Goal: Obtain resource: Download file/media

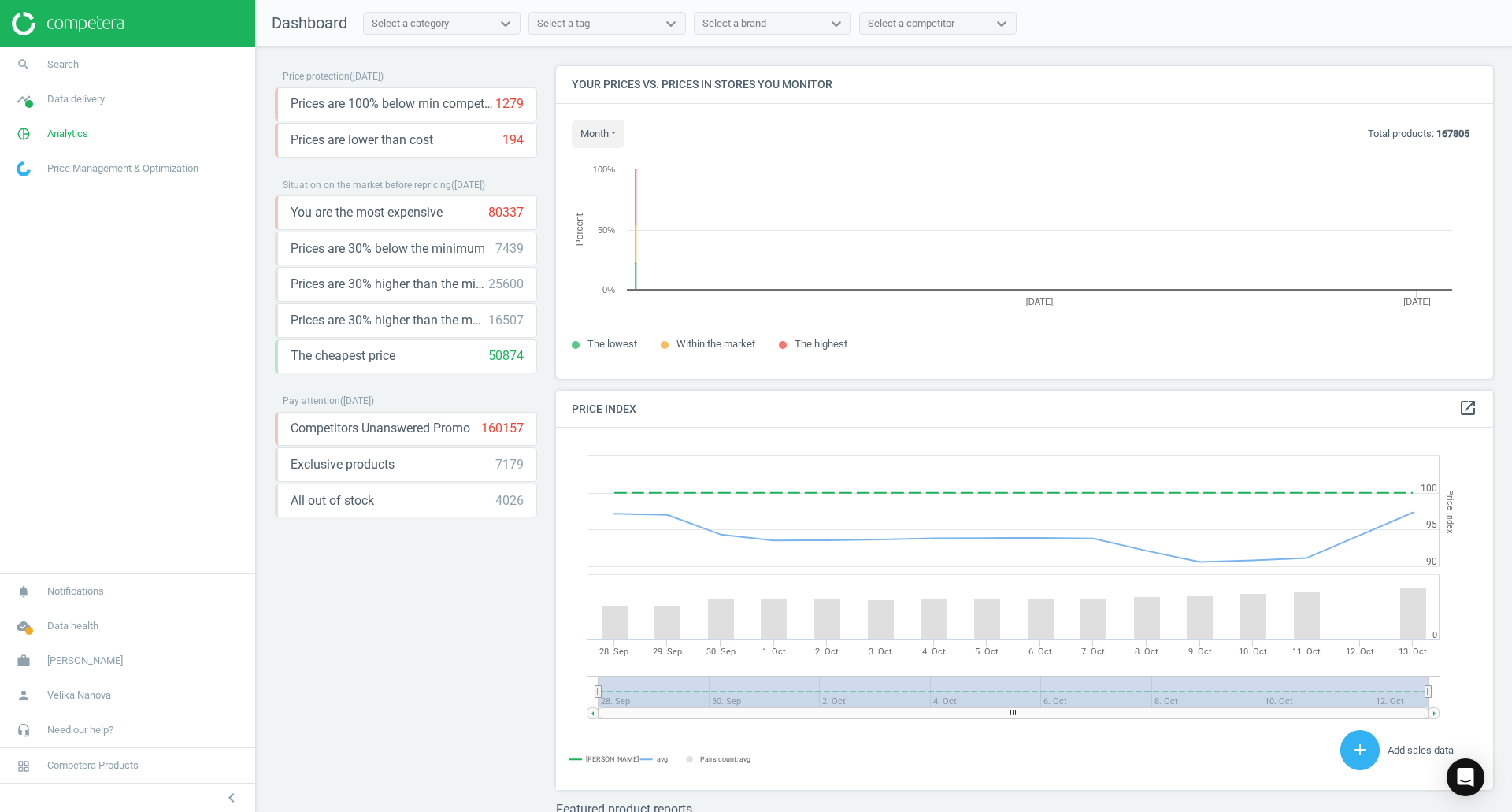
scroll to position [337, 949]
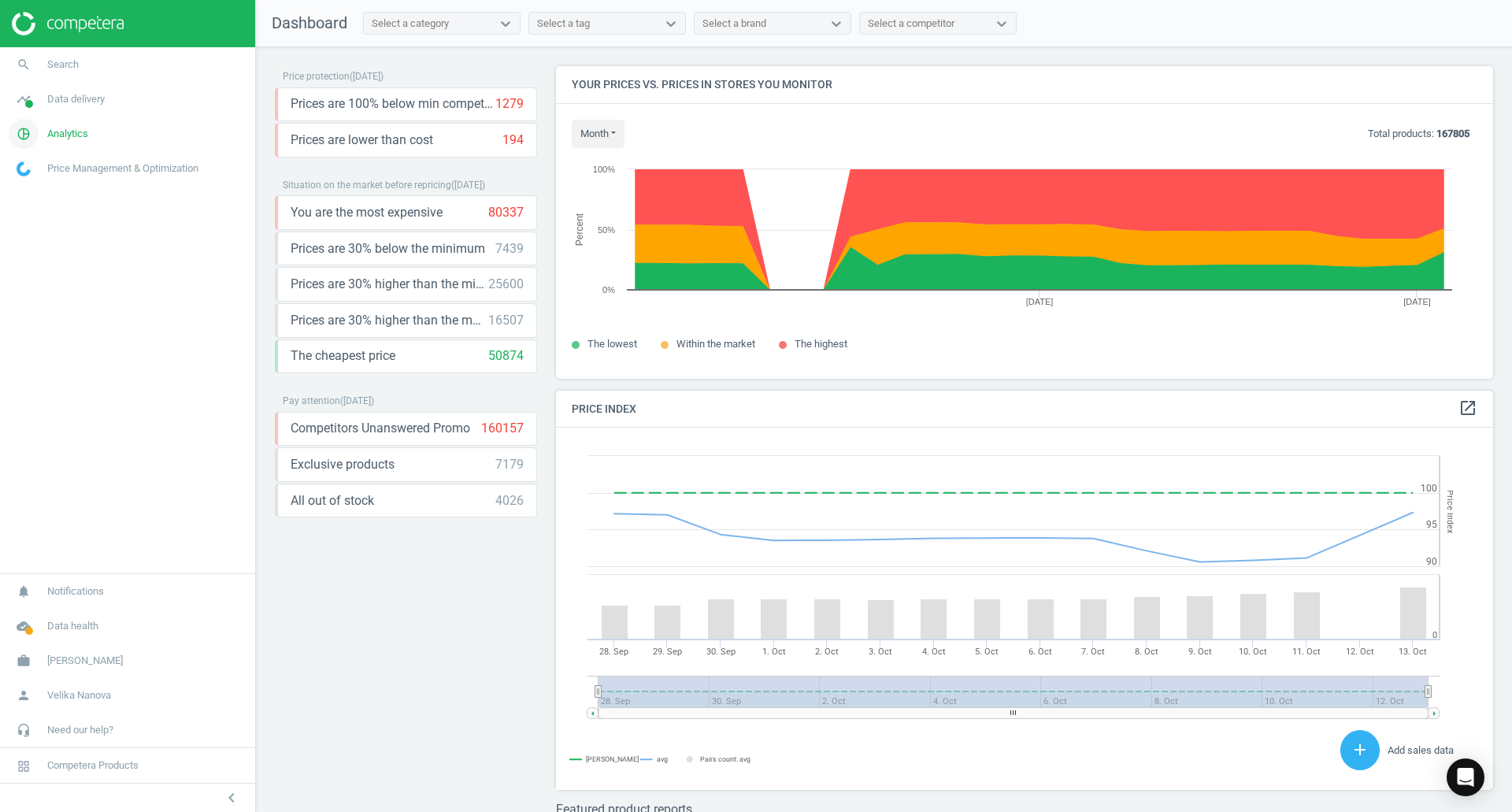
click at [69, 129] on span "Analytics" at bounding box center [67, 134] width 41 height 14
click at [35, 194] on span "Products" at bounding box center [35, 191] width 37 height 13
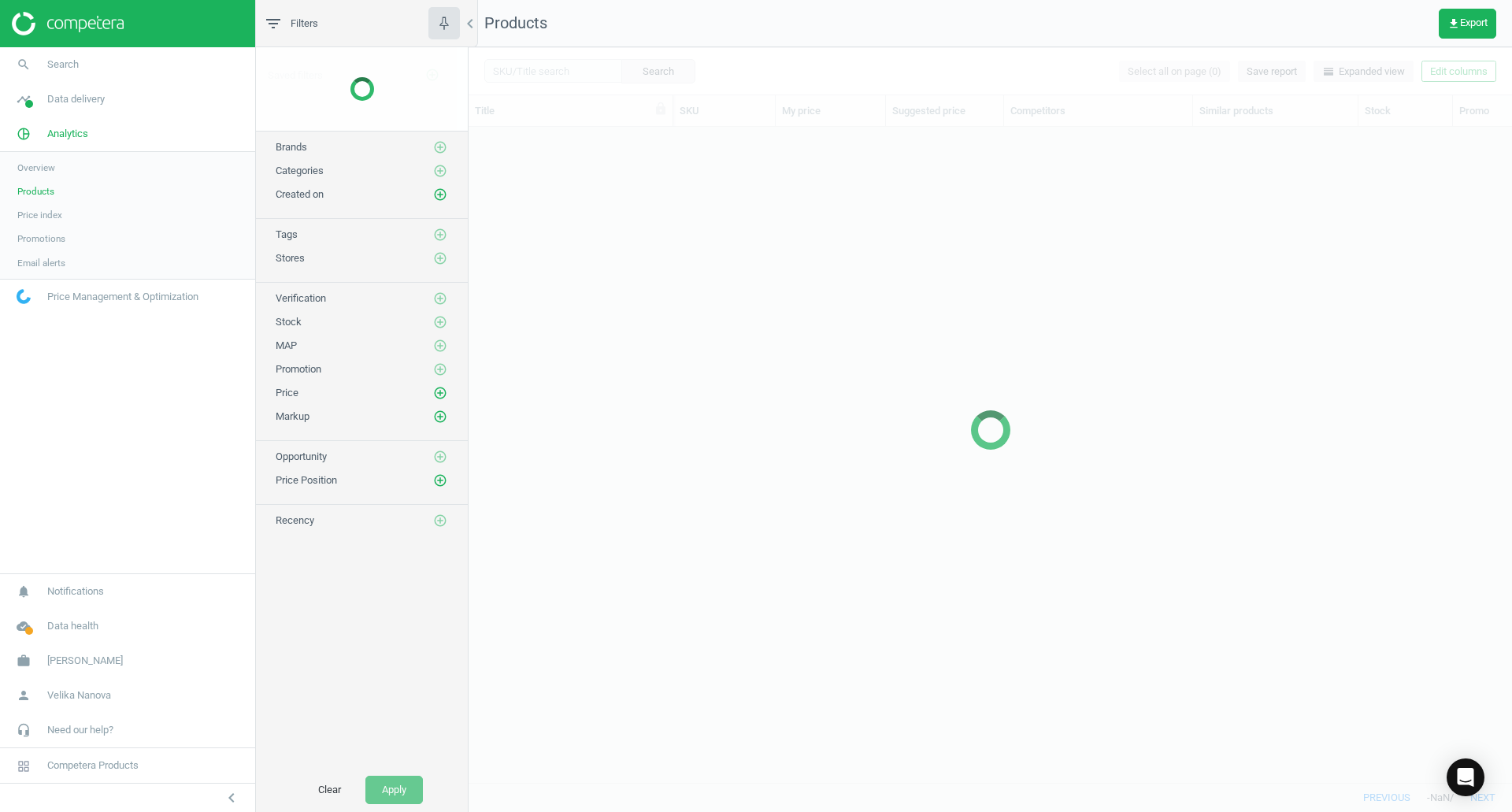
scroll to position [632, 1031]
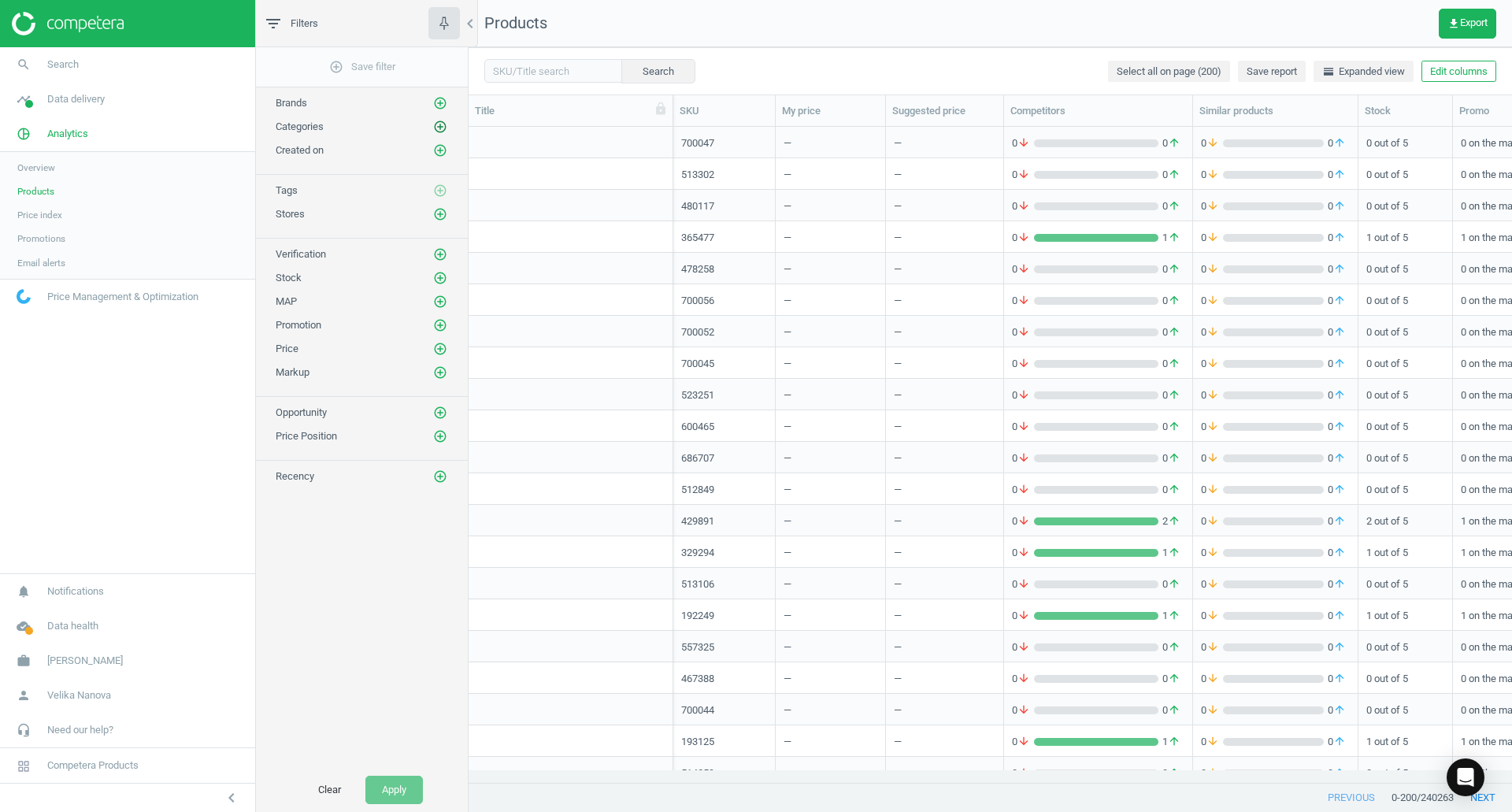
click at [432, 127] on button "add_circle_outline" at bounding box center [440, 127] width 16 height 16
click at [665, 211] on input "Consumables" at bounding box center [664, 210] width 10 height 10
checkbox input "true"
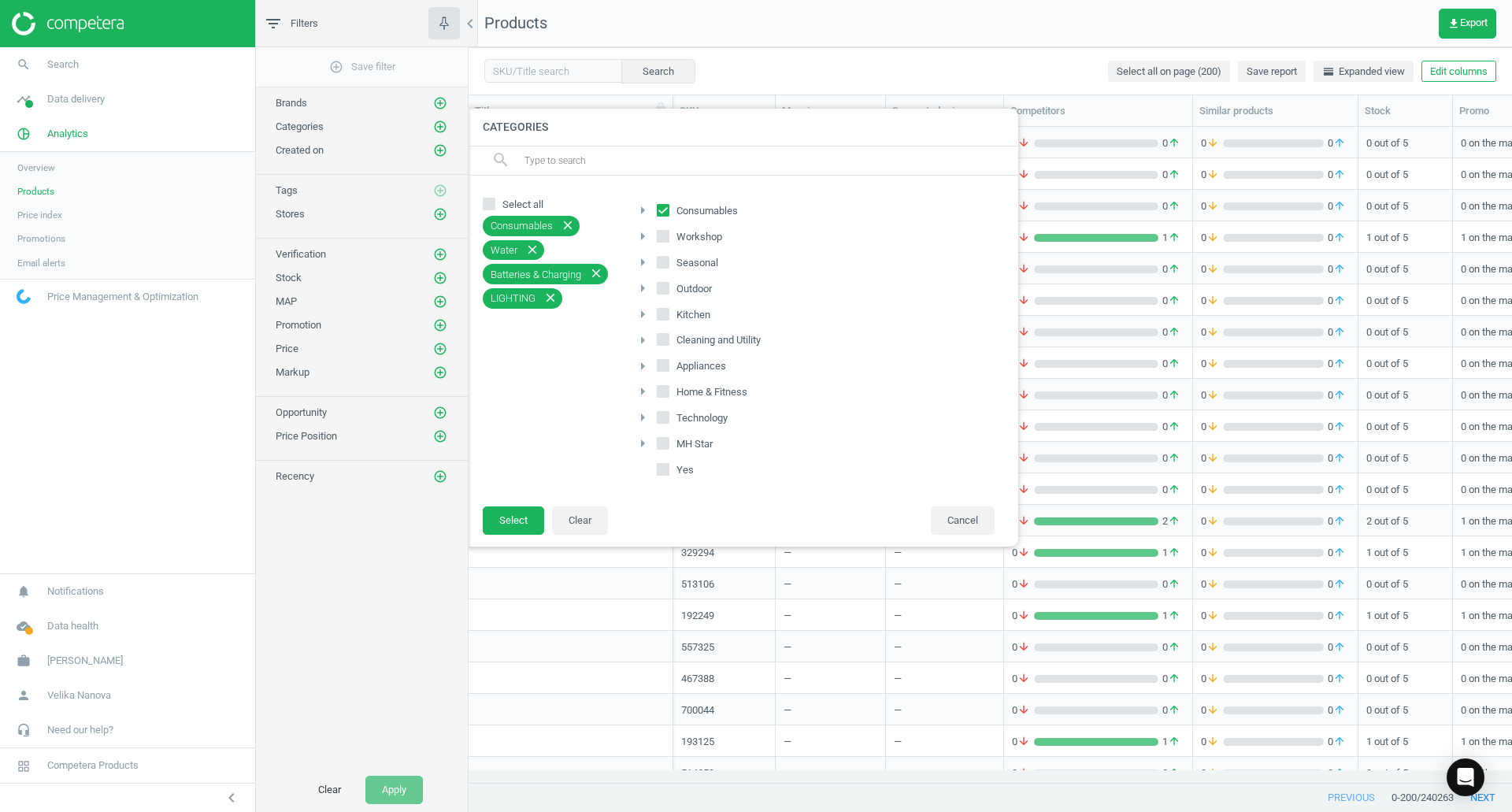
click at [667, 288] on input "Outdoor" at bounding box center [664, 288] width 10 height 10
checkbox input "true"
click at [665, 264] on input "Seasonal" at bounding box center [664, 261] width 10 height 10
checkbox input "true"
click at [518, 519] on button "Select" at bounding box center [513, 520] width 61 height 28
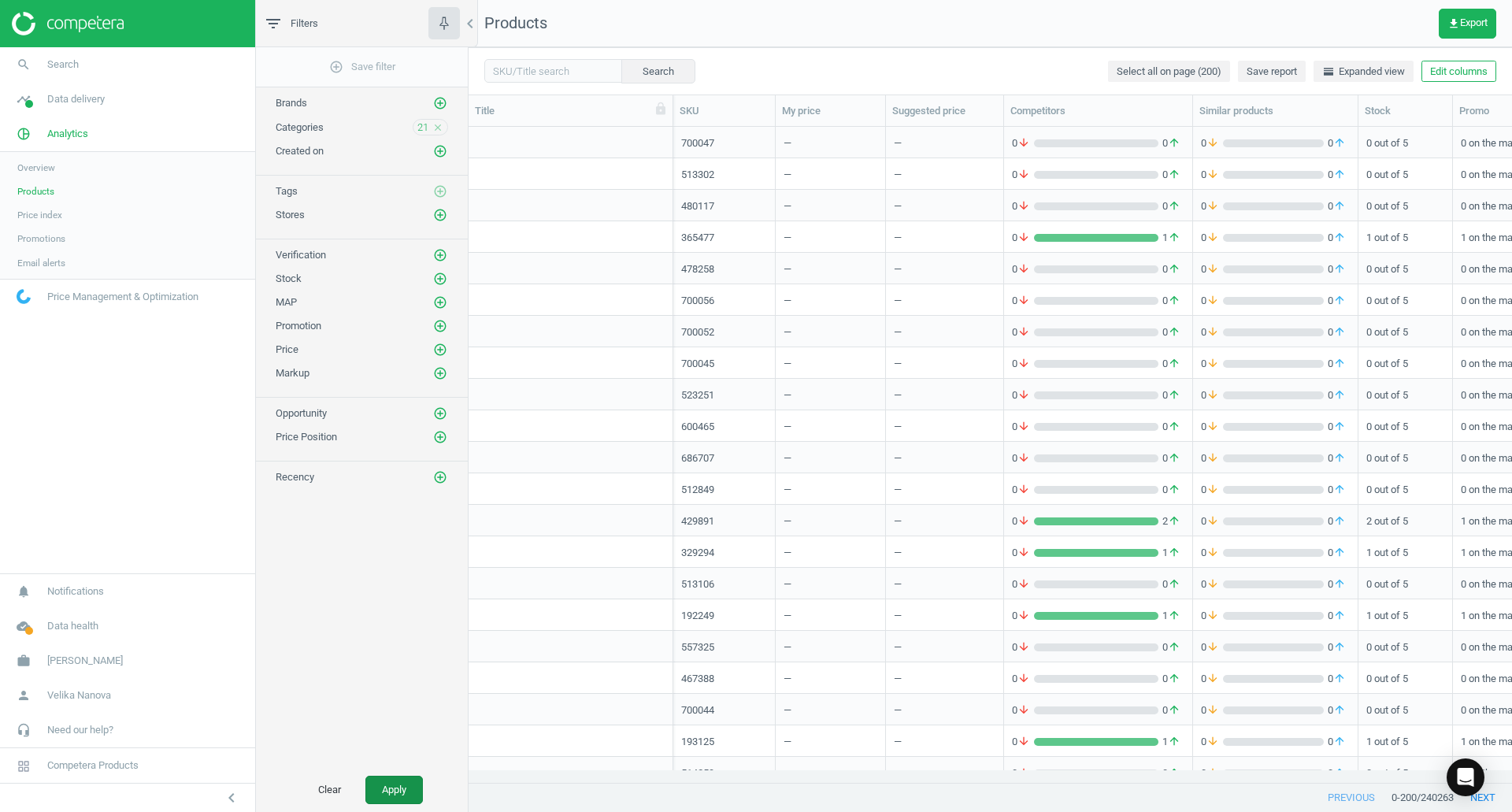
click at [394, 798] on button "Apply" at bounding box center [394, 790] width 58 height 28
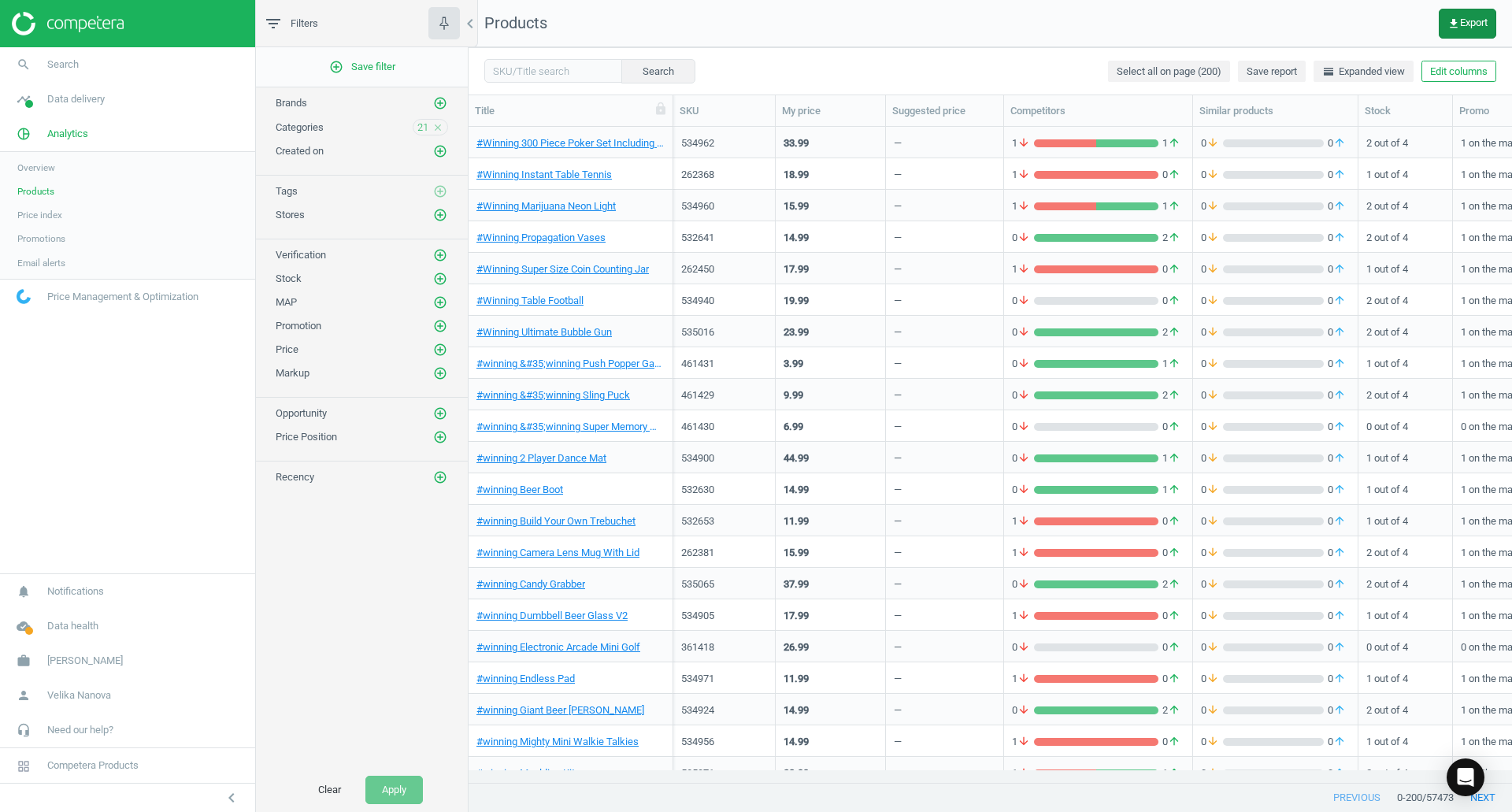
click at [1464, 21] on span "get_app Export" at bounding box center [1467, 23] width 41 height 13
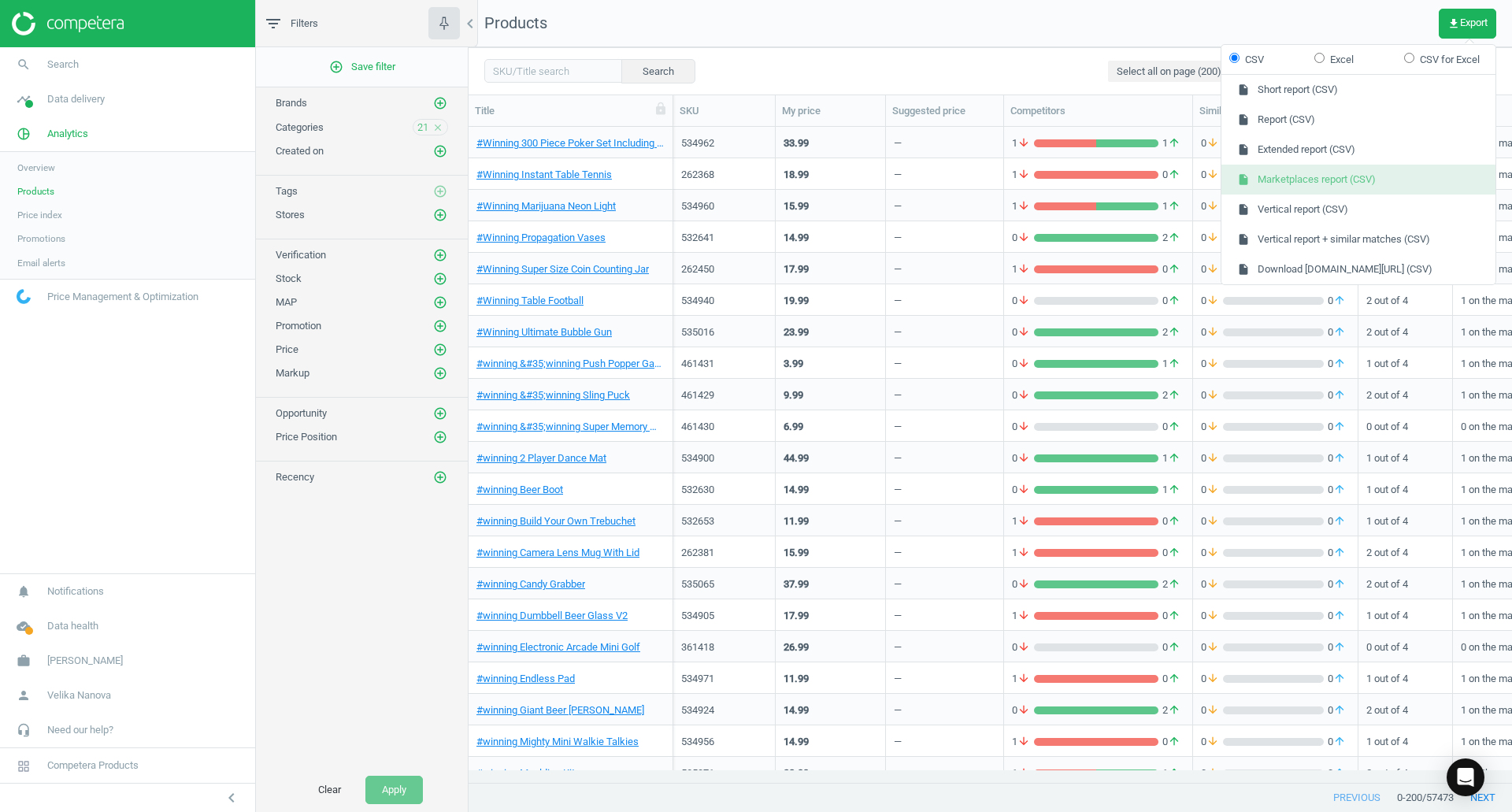
click at [1377, 181] on button "insert_drive_file Marketplaces report (CSV)" at bounding box center [1358, 179] width 274 height 30
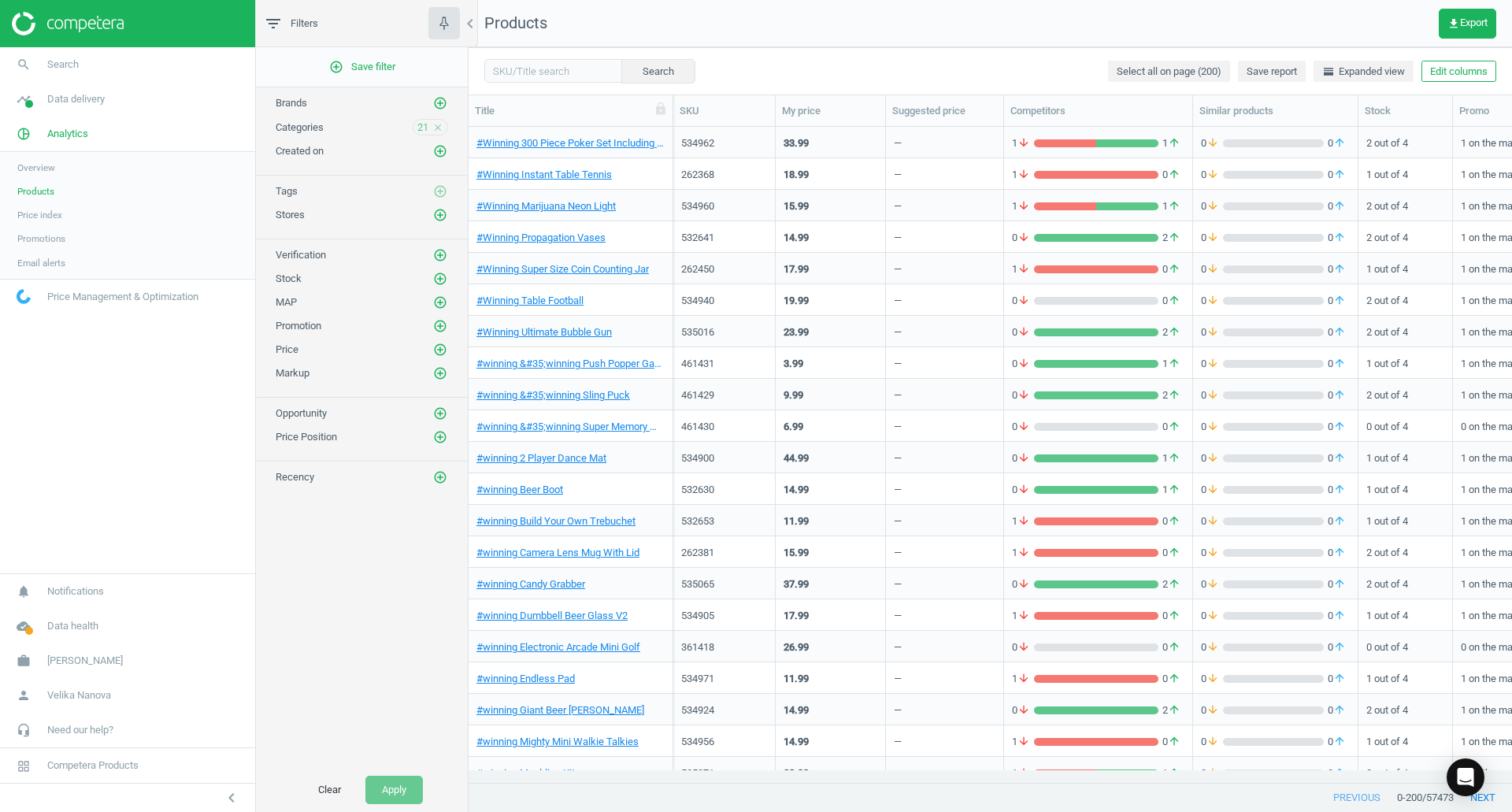
click at [438, 132] on icon "close" at bounding box center [438, 127] width 11 height 11
click at [438, 129] on icon "add_circle_outline" at bounding box center [440, 127] width 14 height 14
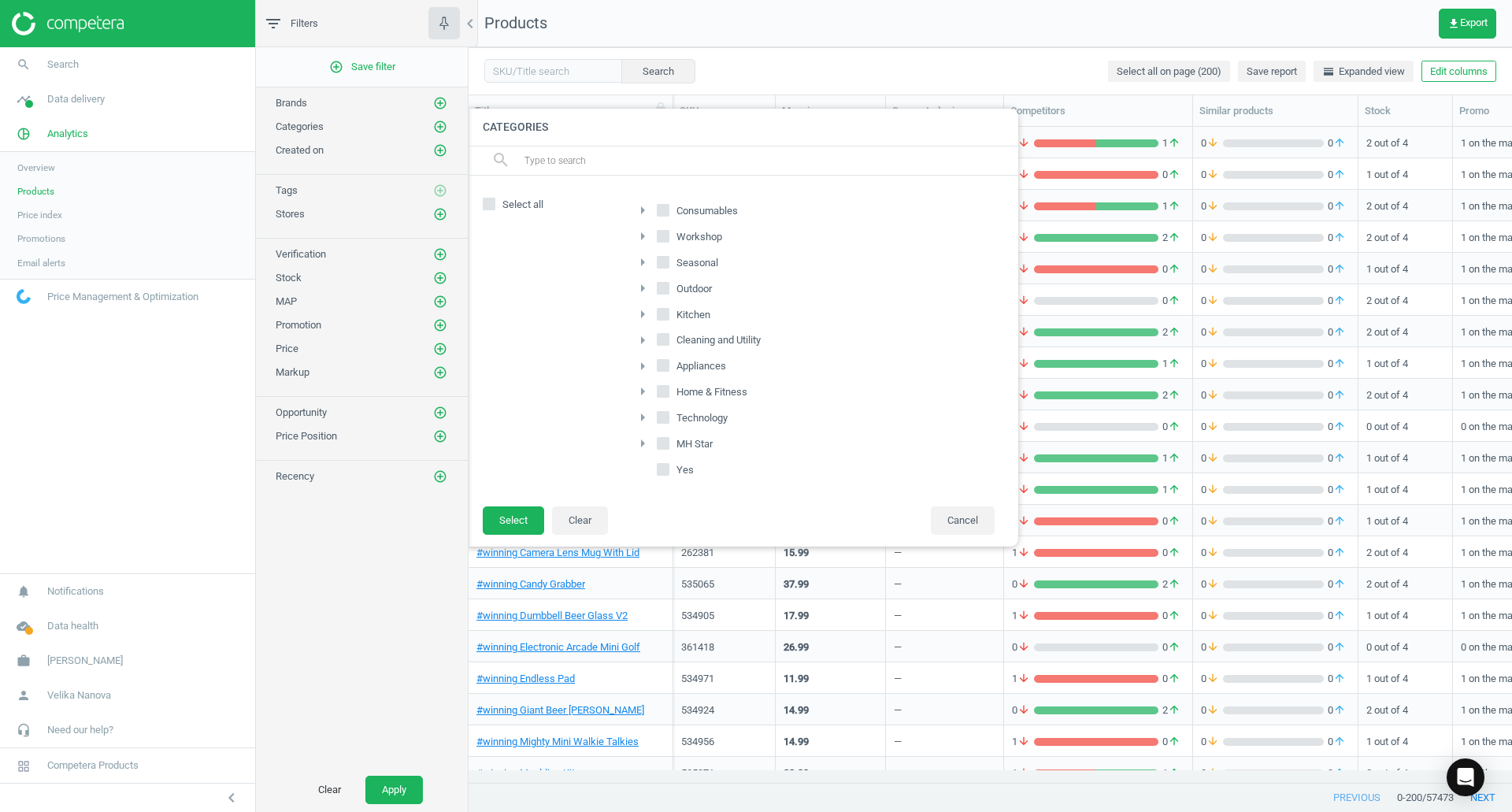
click at [696, 391] on span "Home & Fitness" at bounding box center [711, 392] width 77 height 14
click at [669, 391] on input "Home & Fitness" at bounding box center [664, 392] width 10 height 10
checkbox input "true"
click at [692, 445] on span "MH Star" at bounding box center [694, 444] width 42 height 14
click at [669, 445] on input "MH Star" at bounding box center [664, 444] width 10 height 10
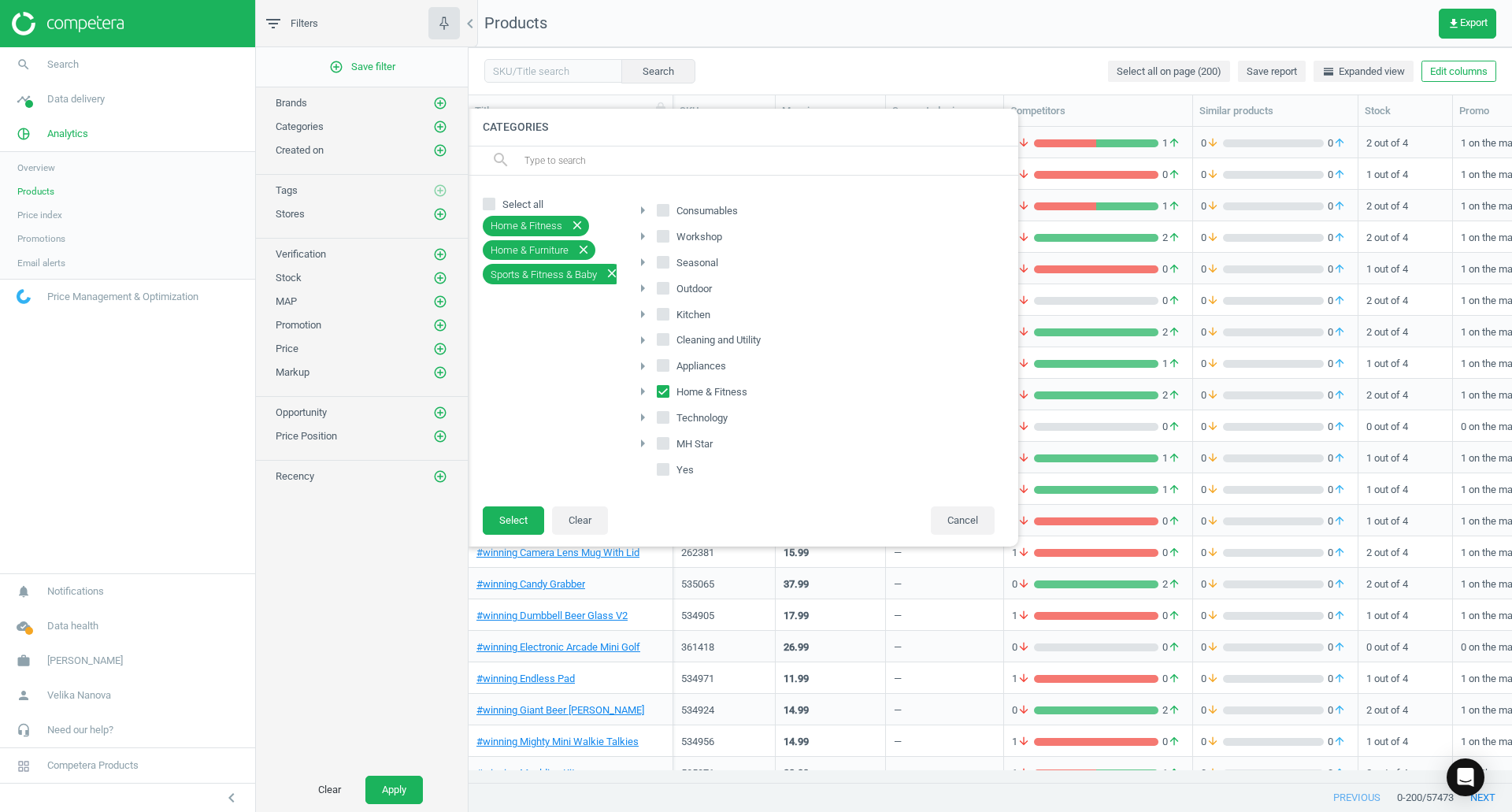
checkbox input "true"
click at [520, 509] on button "Select" at bounding box center [513, 520] width 61 height 28
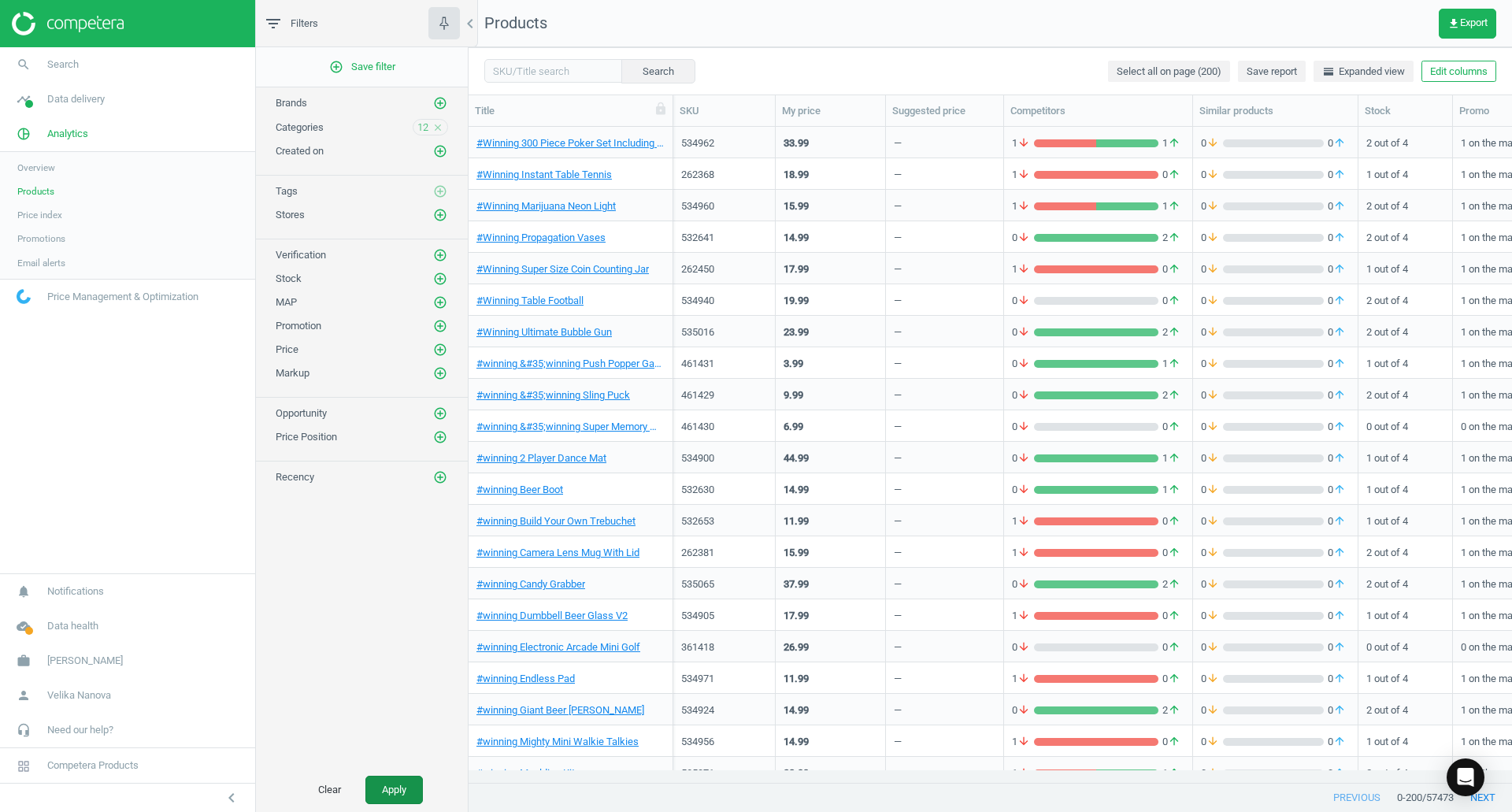
click at [401, 781] on button "Apply" at bounding box center [394, 790] width 58 height 28
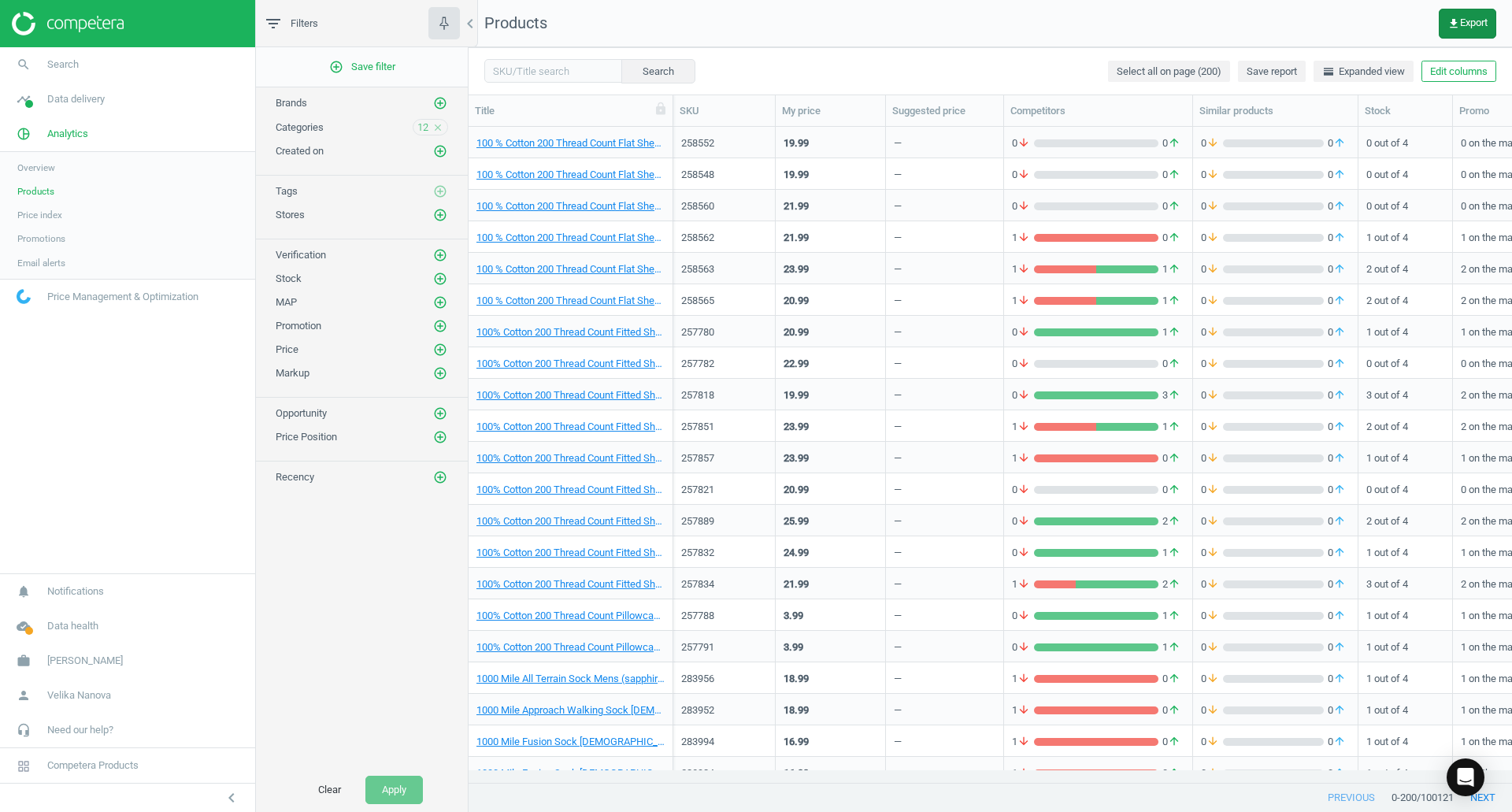
click at [1471, 23] on span "get_app Export" at bounding box center [1467, 23] width 41 height 13
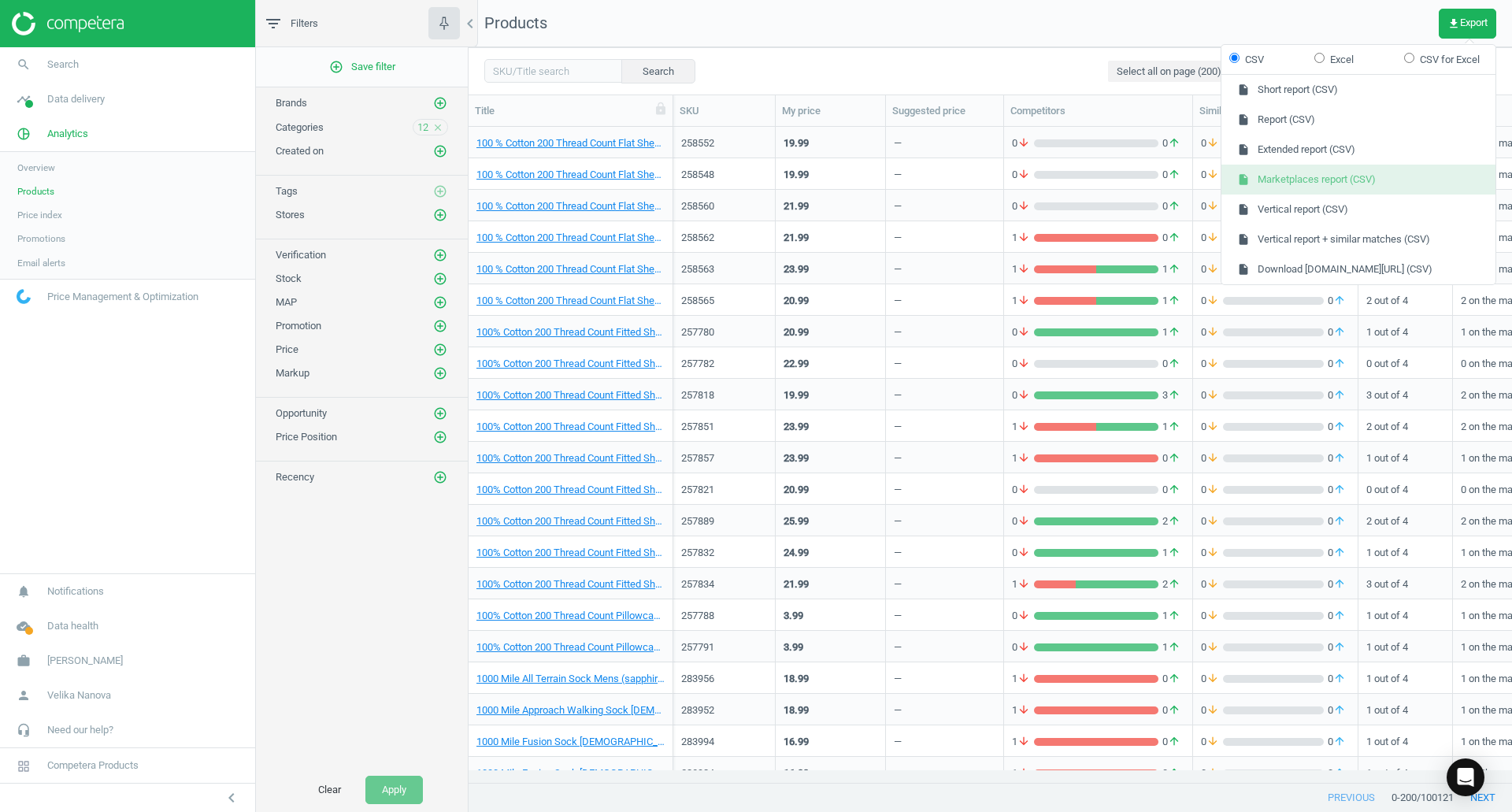
click at [1342, 172] on button "insert_drive_file Marketplaces report (CSV)" at bounding box center [1358, 179] width 274 height 30
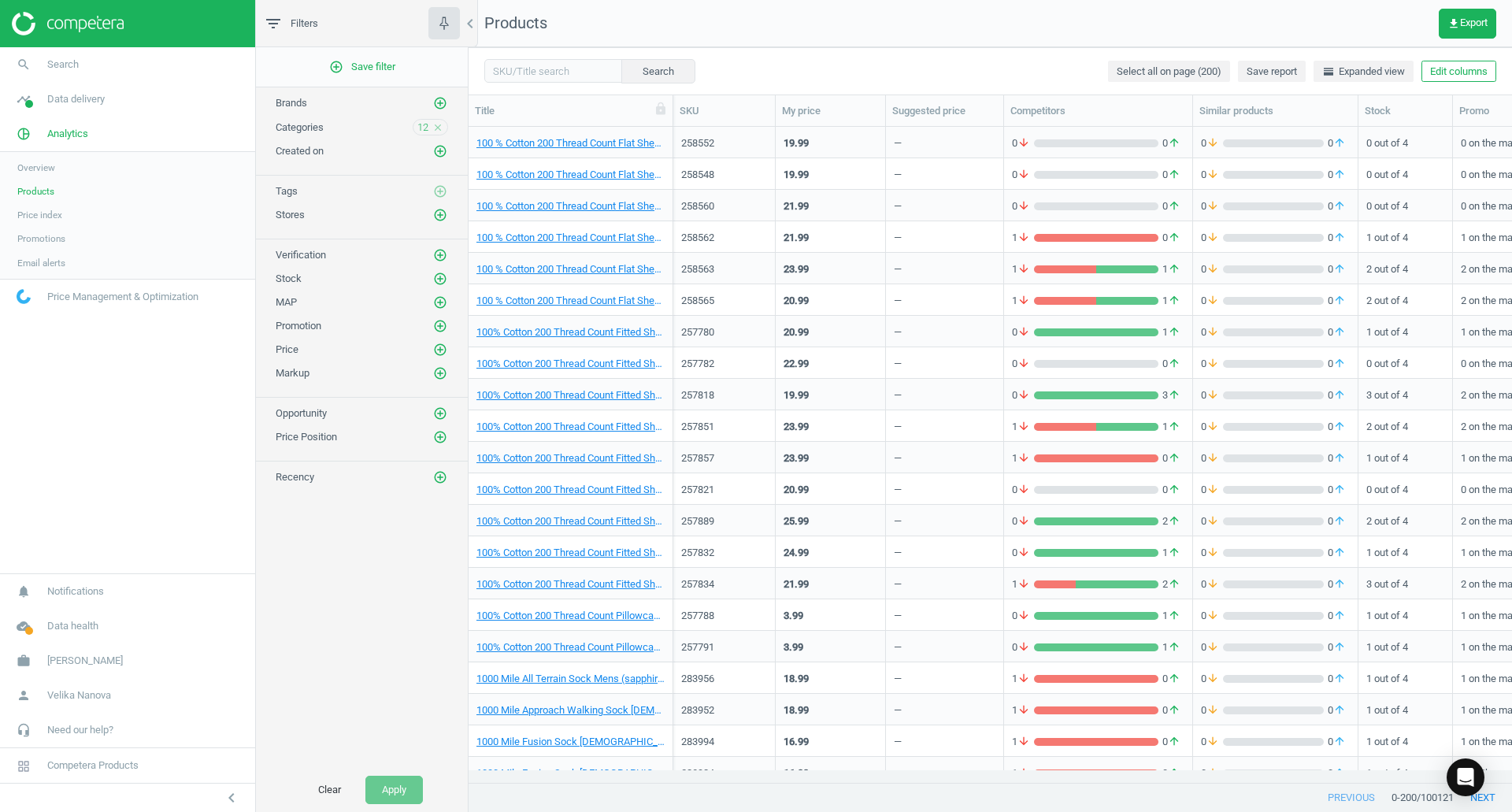
click at [436, 125] on icon "close" at bounding box center [438, 127] width 11 height 11
click at [436, 125] on icon "add_circle_outline" at bounding box center [440, 127] width 14 height 14
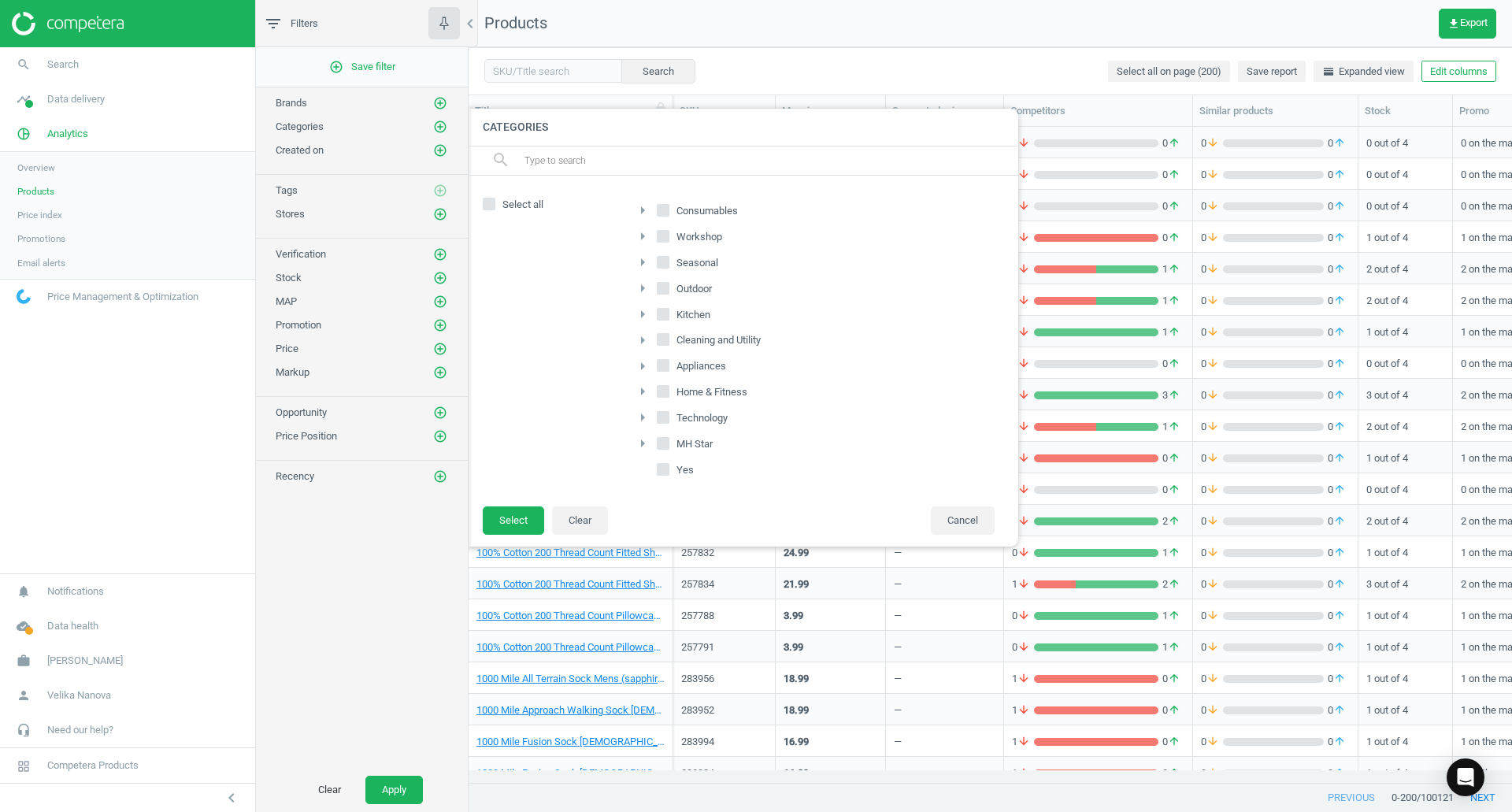
click at [687, 366] on span "Appliances" at bounding box center [701, 366] width 56 height 14
click at [669, 366] on input "Appliances" at bounding box center [664, 366] width 10 height 10
checkbox input "true"
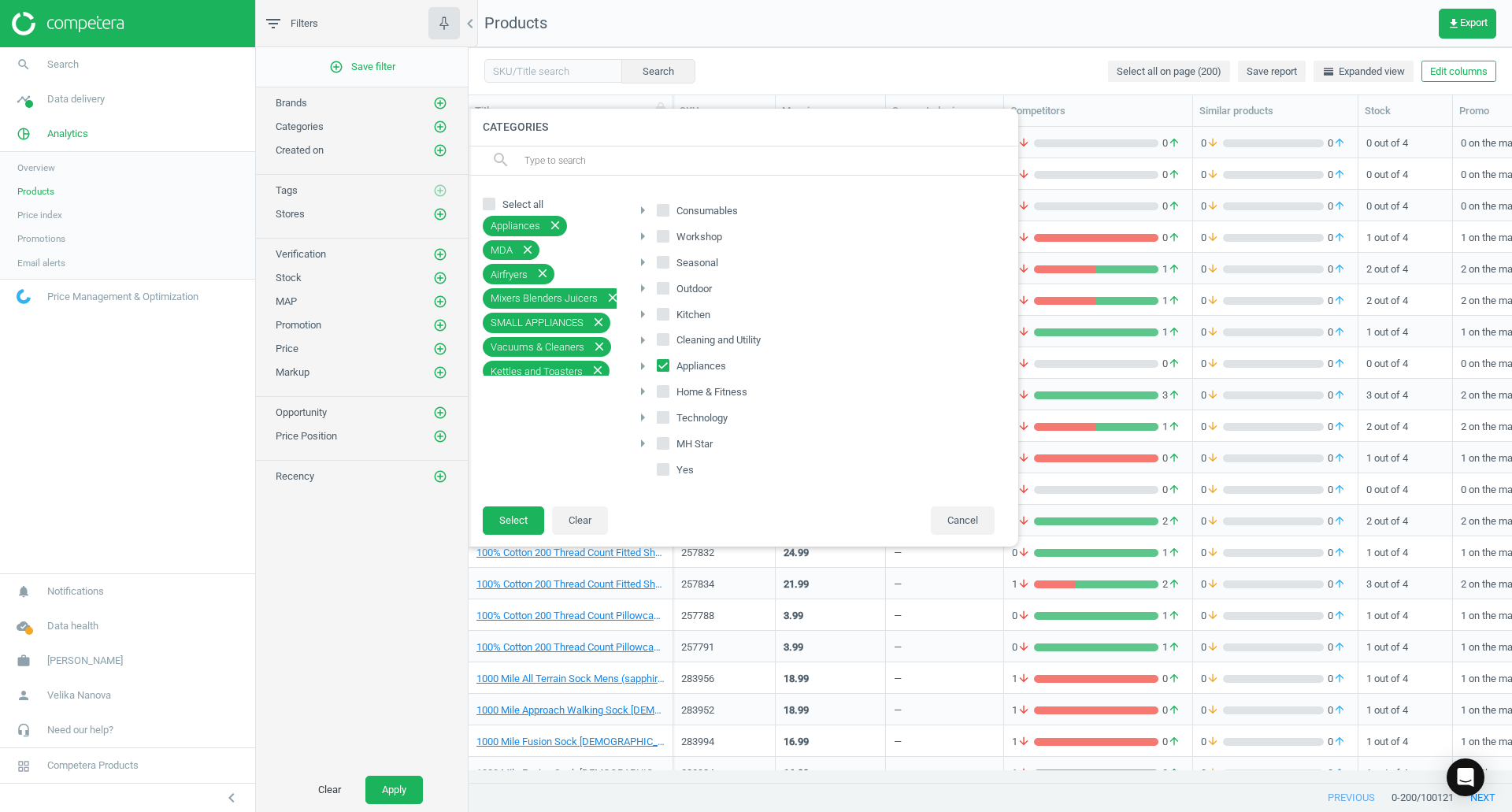
click at [701, 235] on span "Workshop" at bounding box center [699, 236] width 52 height 14
click at [669, 235] on input "Workshop" at bounding box center [664, 236] width 10 height 10
click at [701, 235] on span "Workshop" at bounding box center [699, 236] width 52 height 14
click at [669, 235] on input "Workshop" at bounding box center [664, 236] width 10 height 10
checkbox input "false"
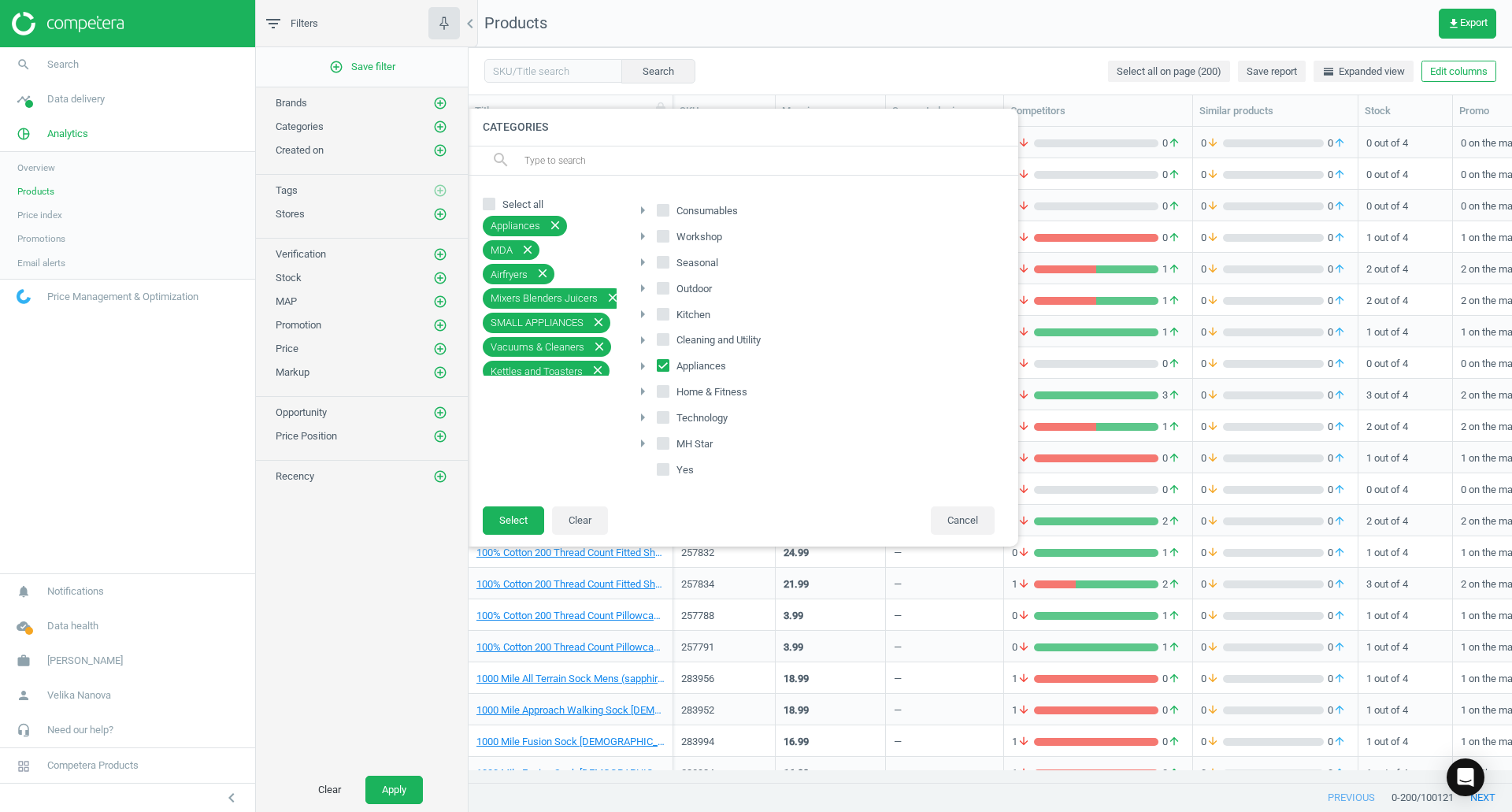
click at [682, 370] on span "Appliances" at bounding box center [701, 366] width 56 height 14
click at [669, 370] on input "Appliances" at bounding box center [664, 366] width 10 height 10
checkbox input "false"
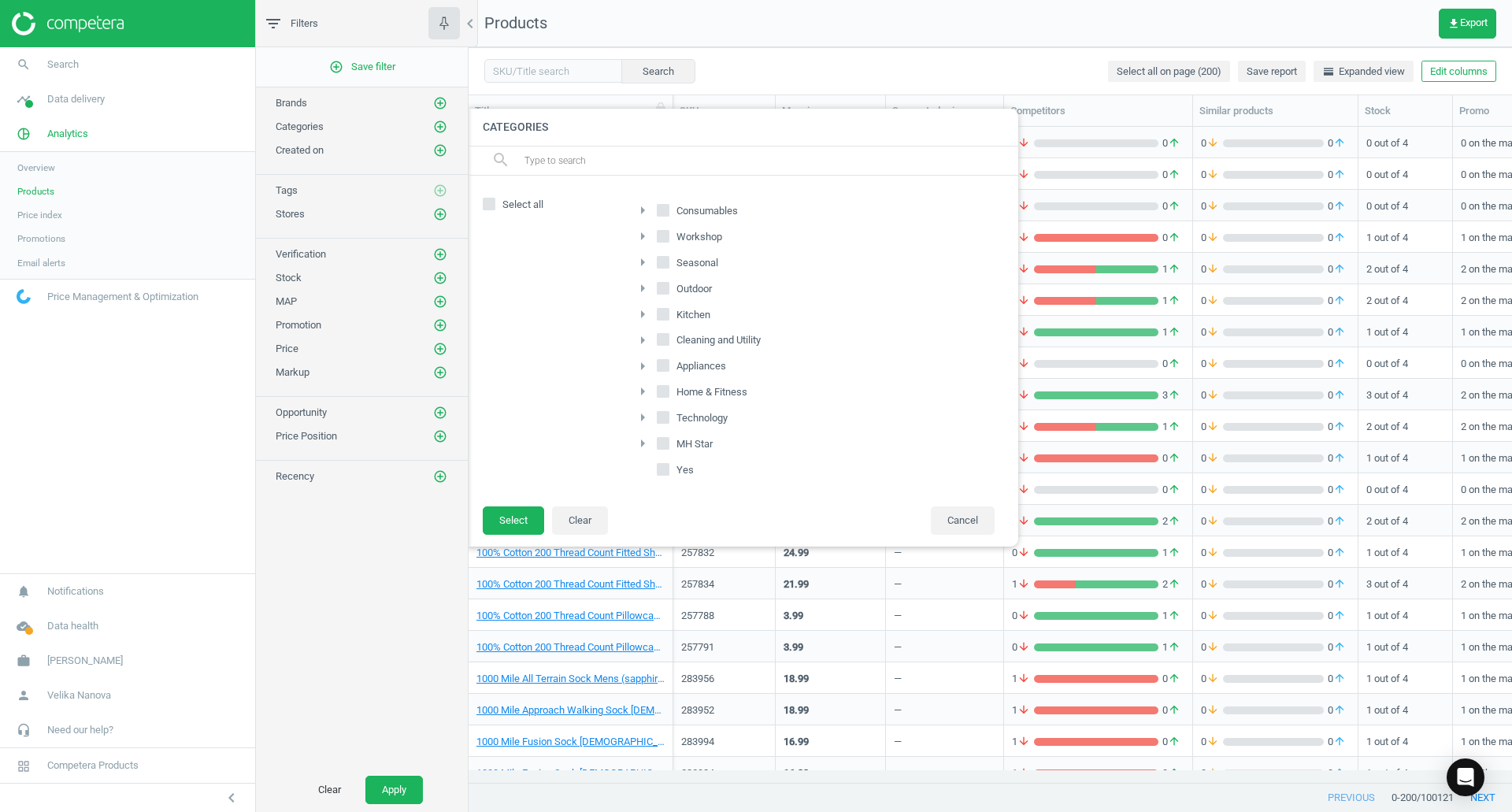
click at [669, 478] on label "Yes" at bounding box center [677, 470] width 41 height 22
click at [669, 475] on input "Yes" at bounding box center [664, 469] width 10 height 10
checkbox input "true"
click at [521, 530] on button "Select" at bounding box center [513, 520] width 61 height 28
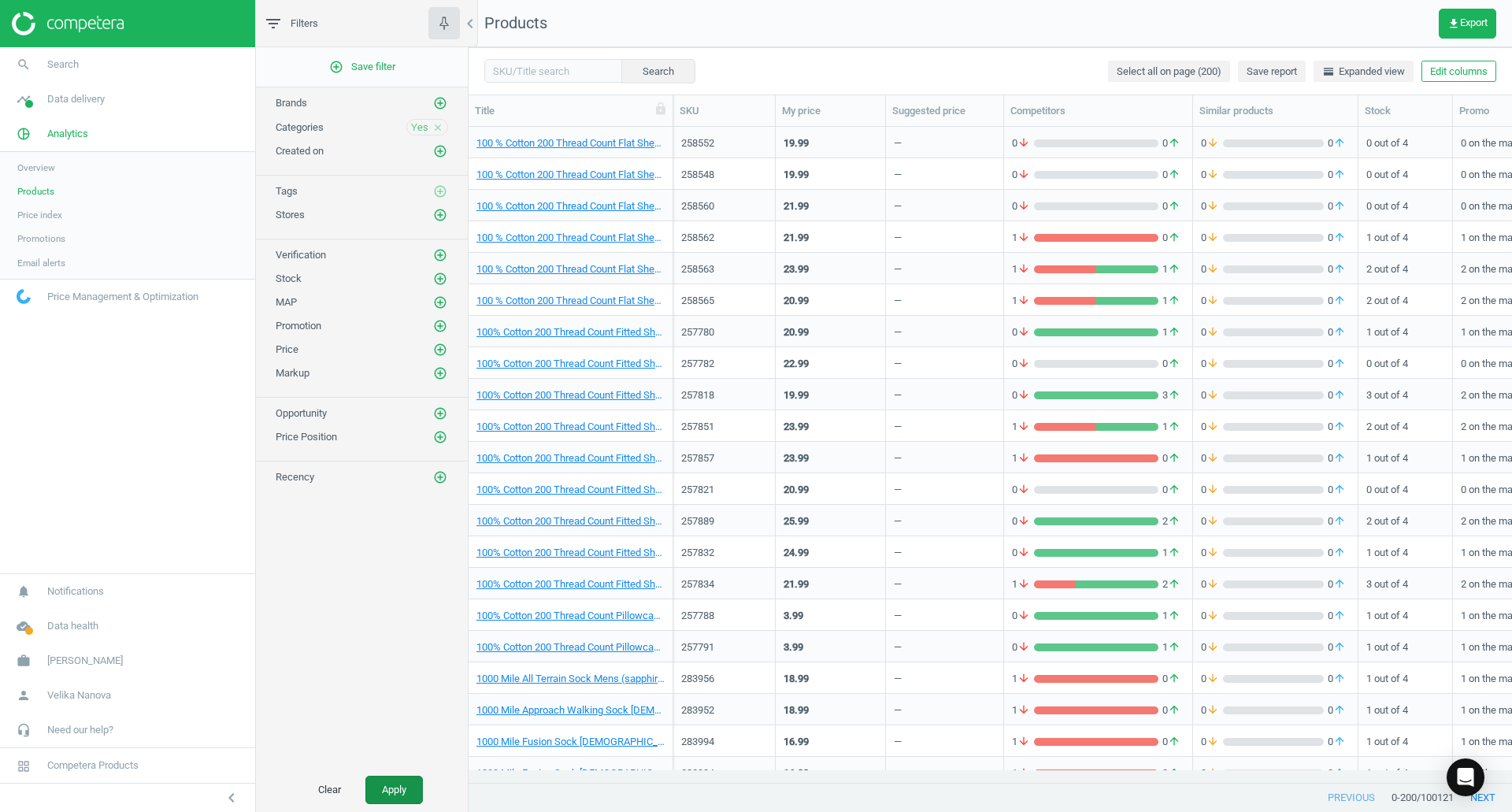
click at [406, 790] on button "Apply" at bounding box center [394, 790] width 58 height 28
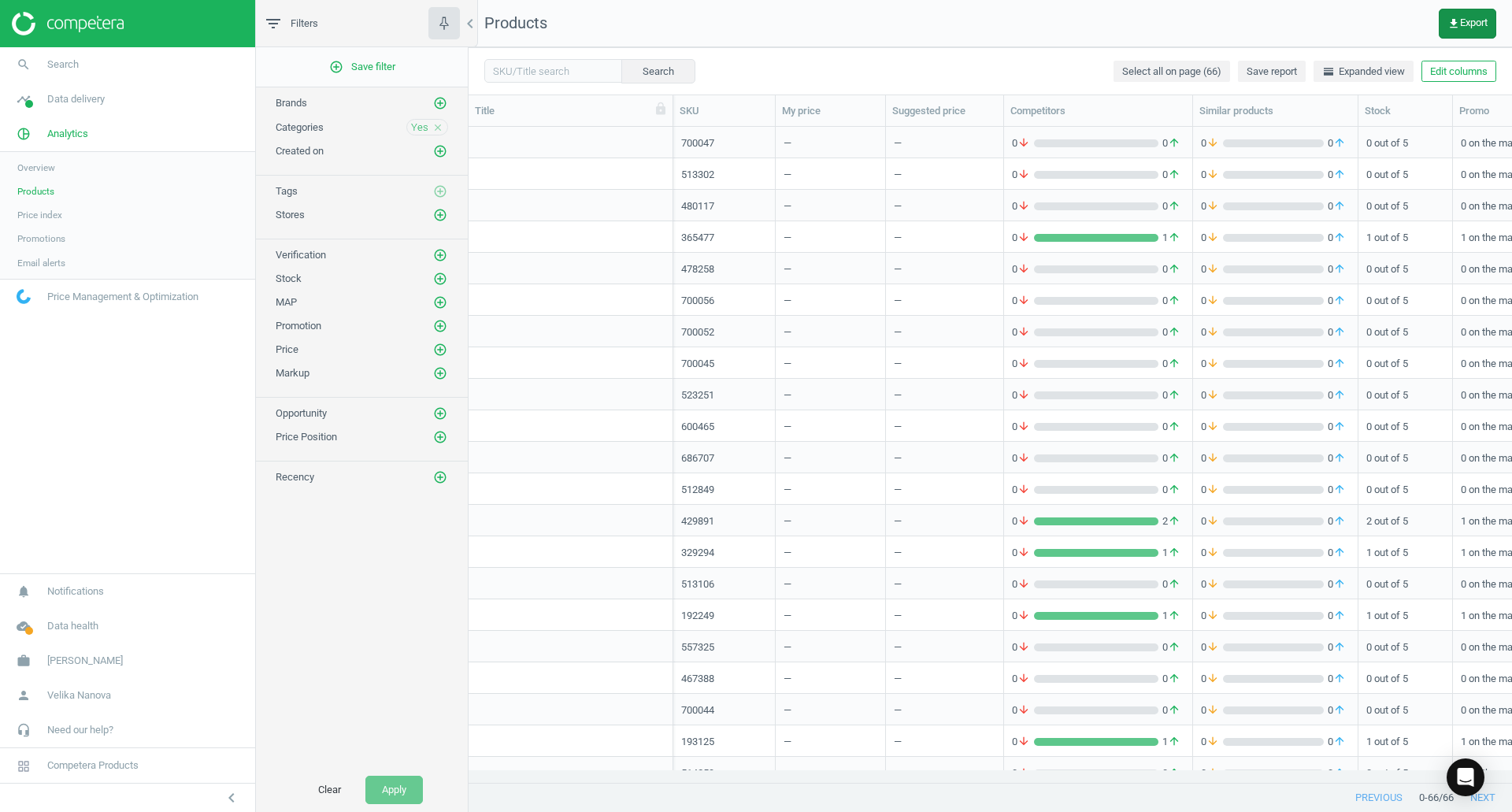
click at [1455, 9] on button "get_app Export" at bounding box center [1467, 23] width 58 height 30
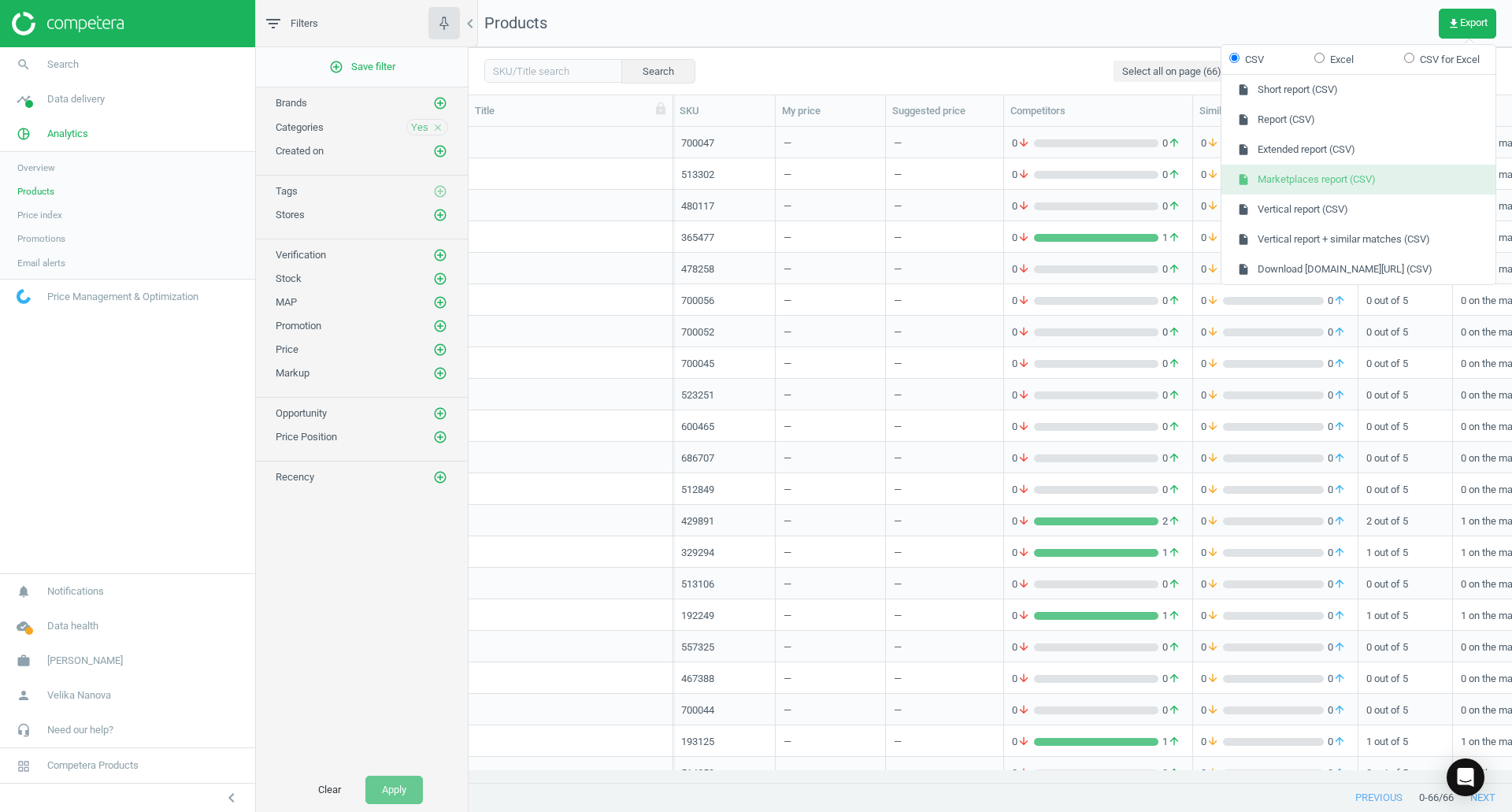
click at [1387, 174] on button "insert_drive_file Marketplaces report (CSV)" at bounding box center [1358, 179] width 274 height 30
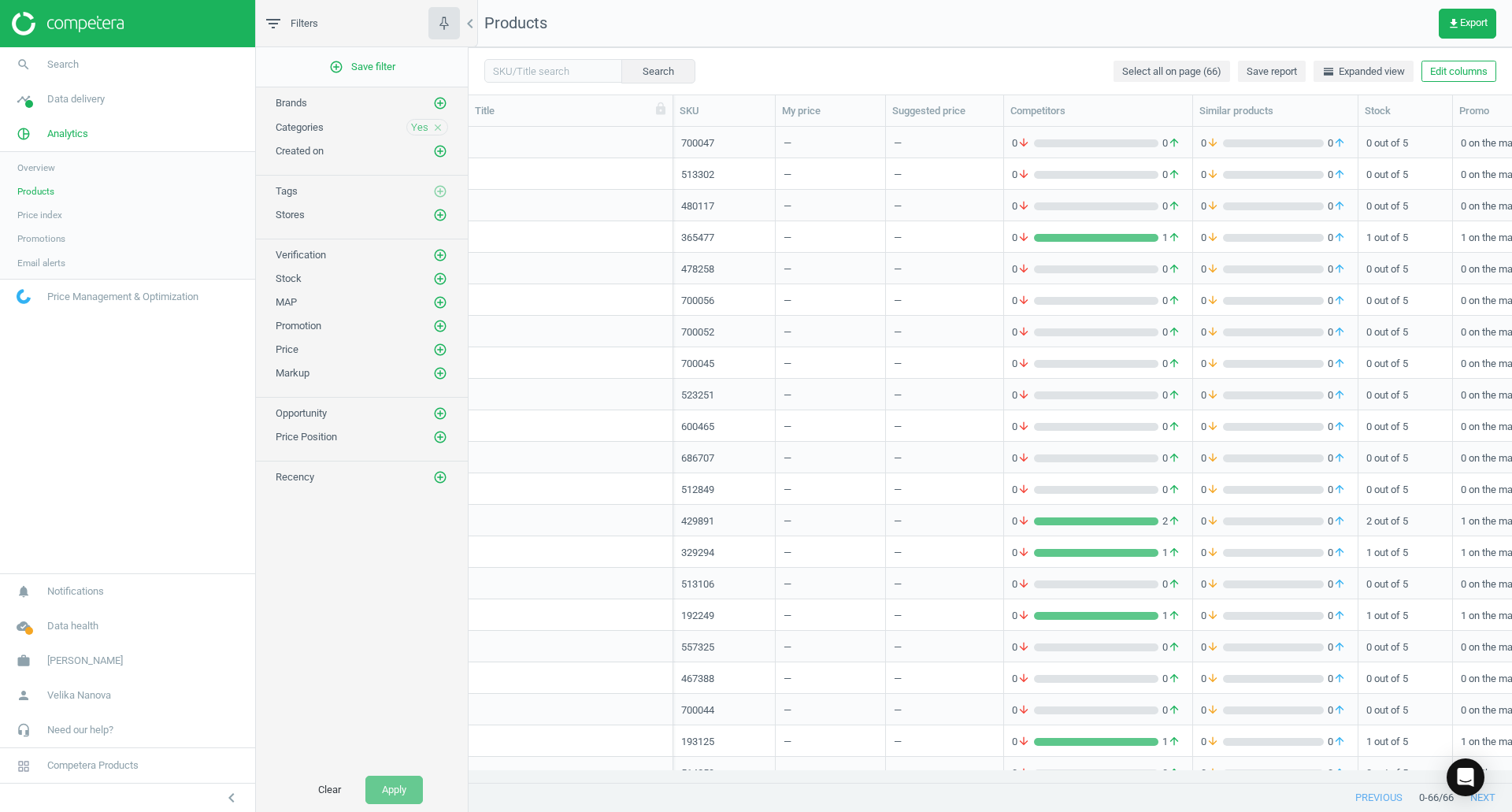
click at [435, 128] on icon "close" at bounding box center [438, 127] width 11 height 11
click at [435, 128] on icon "add_circle_outline" at bounding box center [440, 127] width 14 height 14
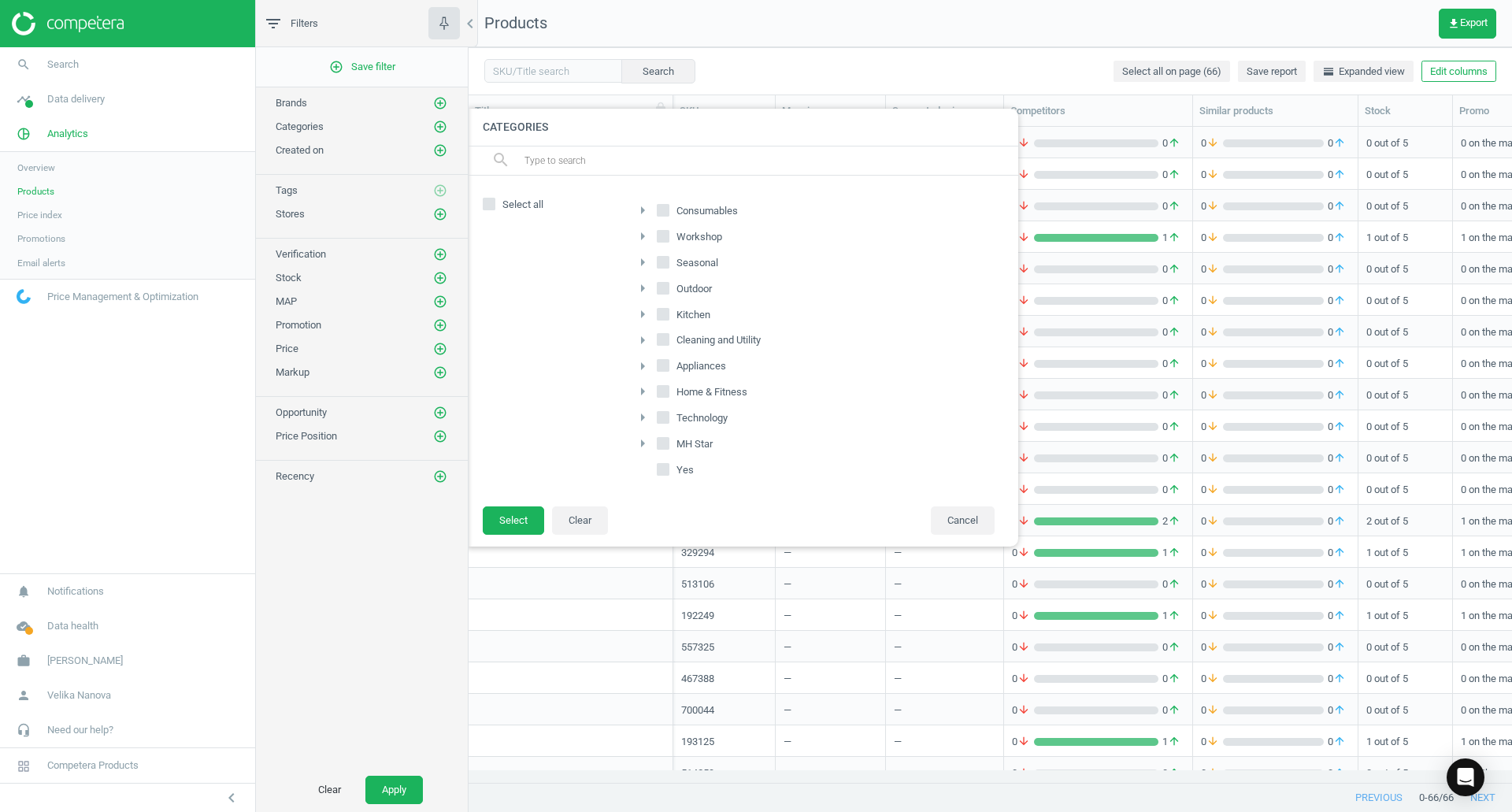
click at [709, 363] on span "Appliances" at bounding box center [701, 366] width 56 height 14
click at [669, 363] on input "Appliances" at bounding box center [664, 366] width 10 height 10
checkbox input "true"
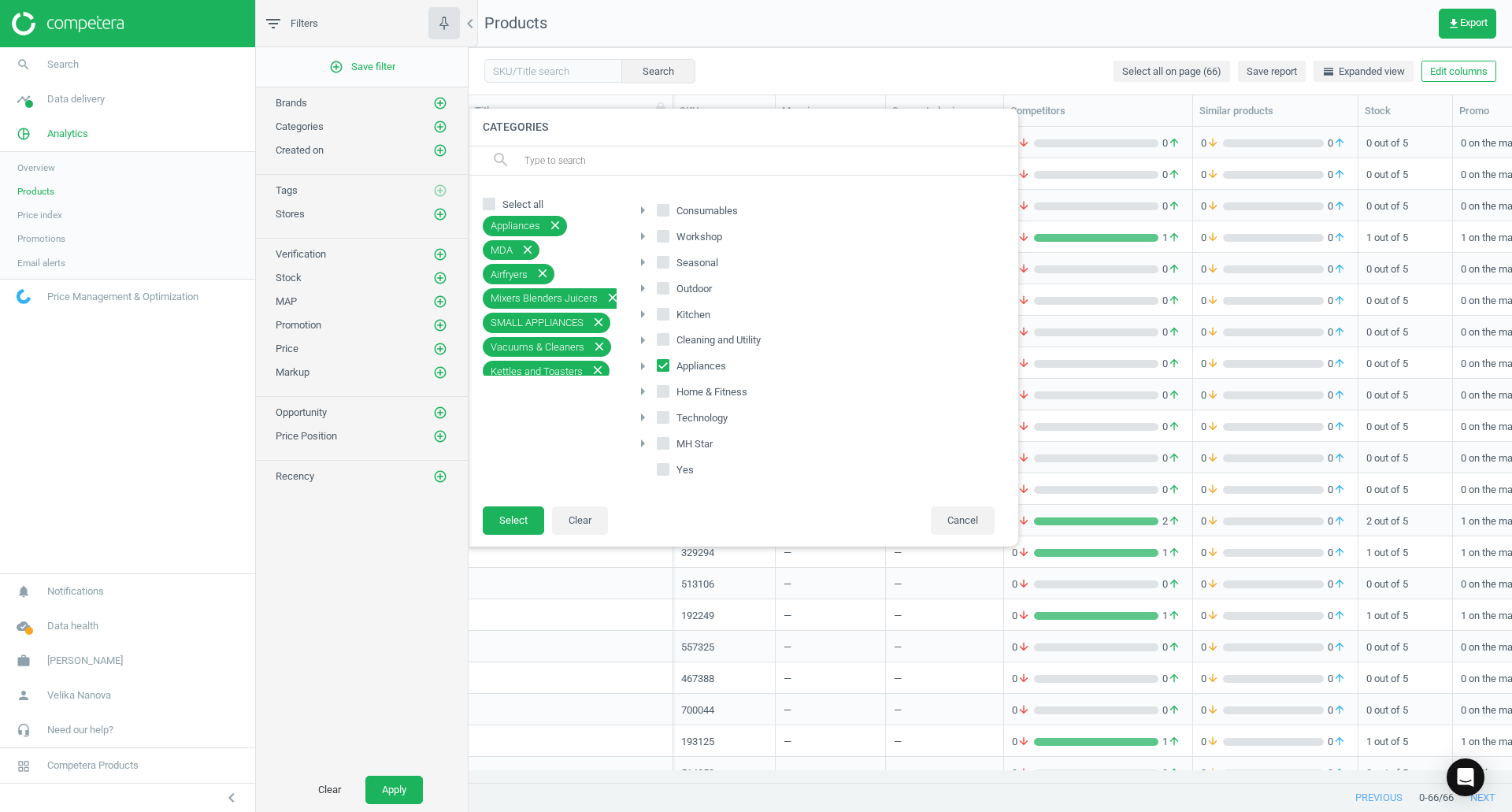
click at [687, 245] on label "Workshop" at bounding box center [690, 237] width 68 height 22
click at [669, 241] on input "Workshop" at bounding box center [664, 236] width 10 height 10
checkbox input "true"
click at [702, 315] on span "Kitchen" at bounding box center [693, 315] width 41 height 14
click at [669, 315] on input "Kitchen" at bounding box center [664, 314] width 10 height 10
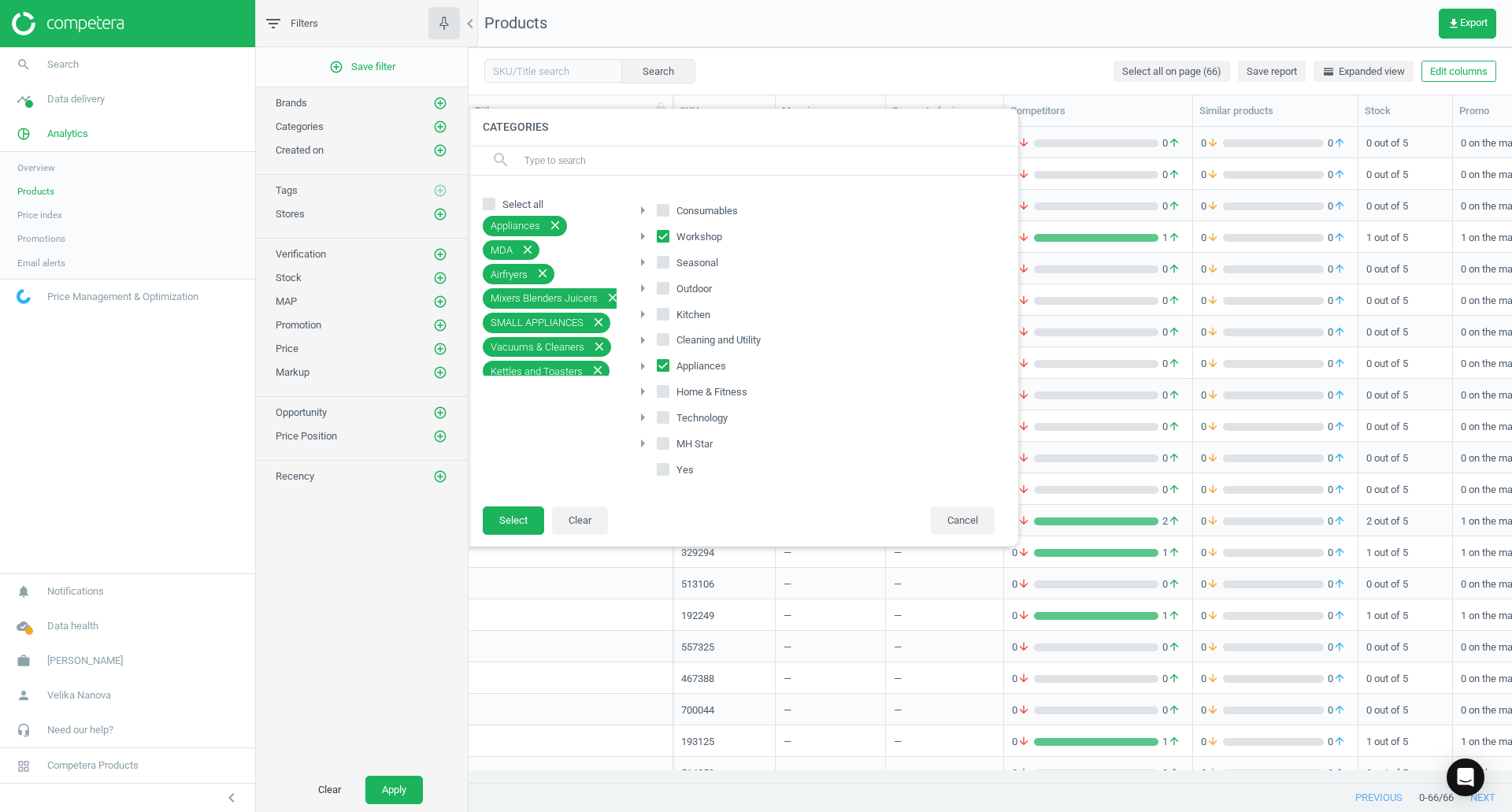
checkbox input "true"
click at [730, 334] on span "Cleaning and Utility" at bounding box center [718, 340] width 91 height 14
click at [669, 335] on input "Cleaning and Utility" at bounding box center [664, 340] width 10 height 10
checkbox input "true"
click at [670, 422] on label "Technology" at bounding box center [694, 419] width 74 height 22
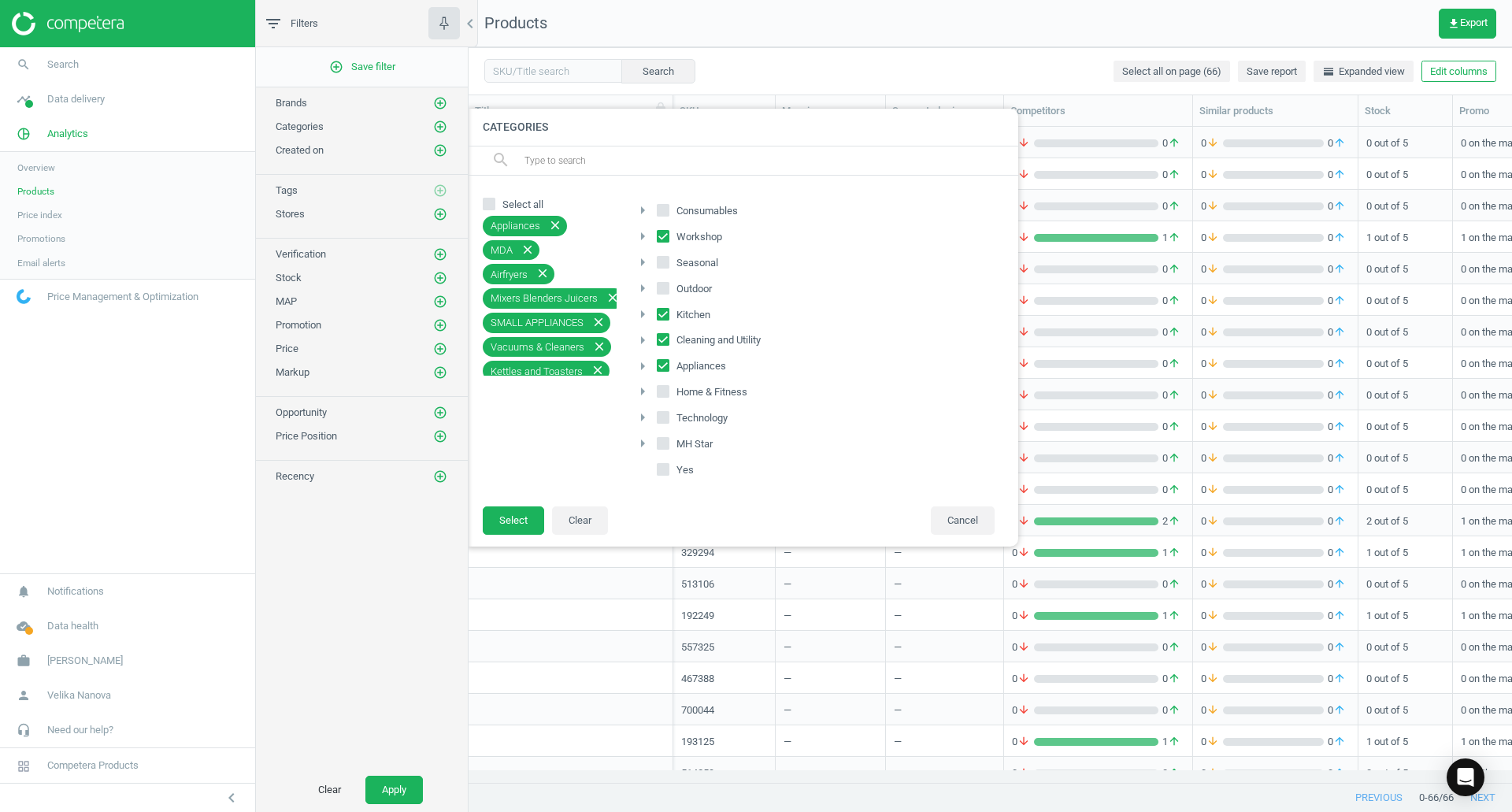
click at [669, 422] on input "Technology" at bounding box center [664, 418] width 10 height 10
checkbox input "true"
click at [519, 532] on button "Select" at bounding box center [513, 520] width 61 height 28
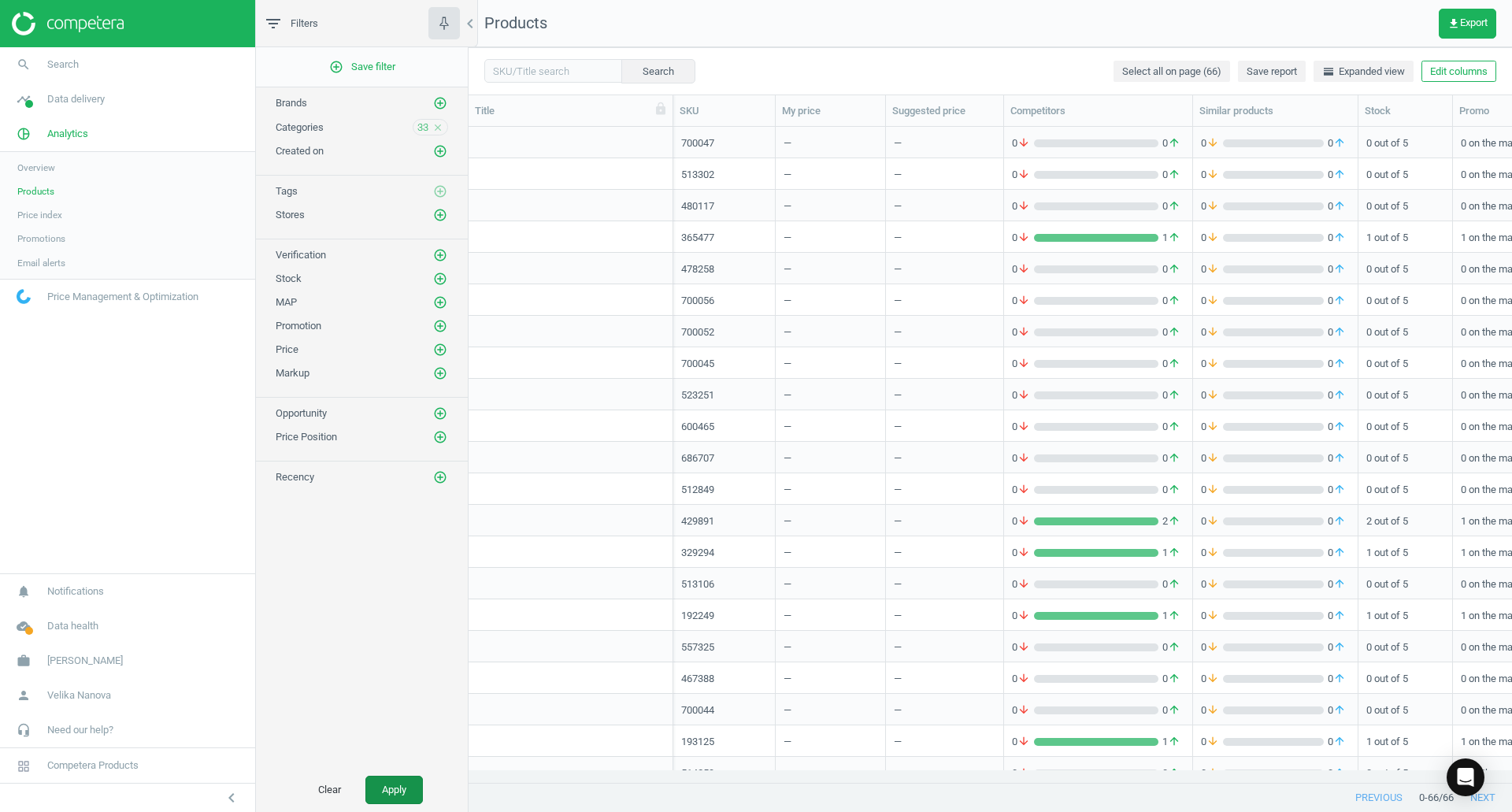
click at [381, 789] on button "Apply" at bounding box center [394, 790] width 58 height 28
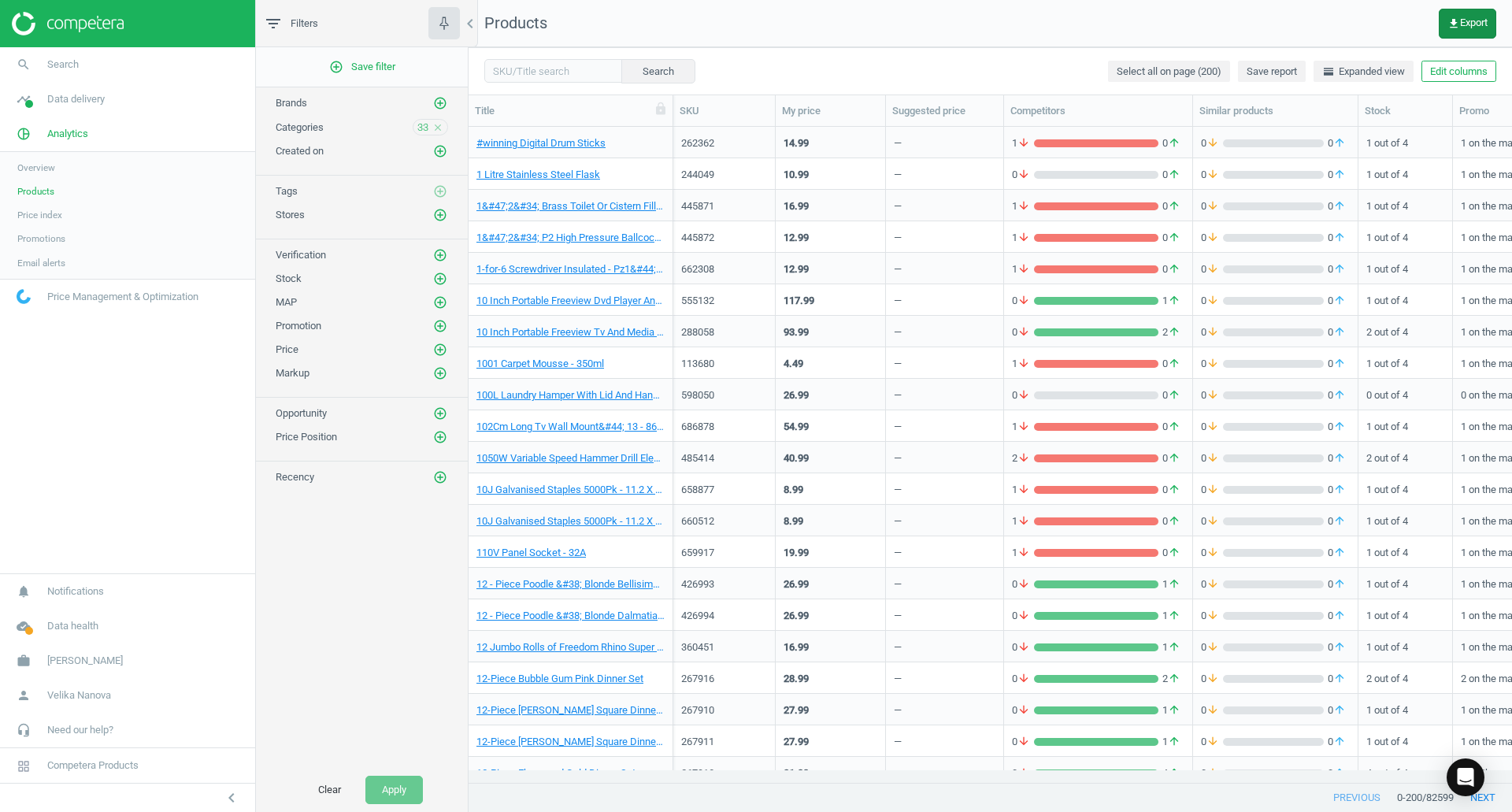
click at [1471, 24] on span "get_app Export" at bounding box center [1467, 23] width 41 height 13
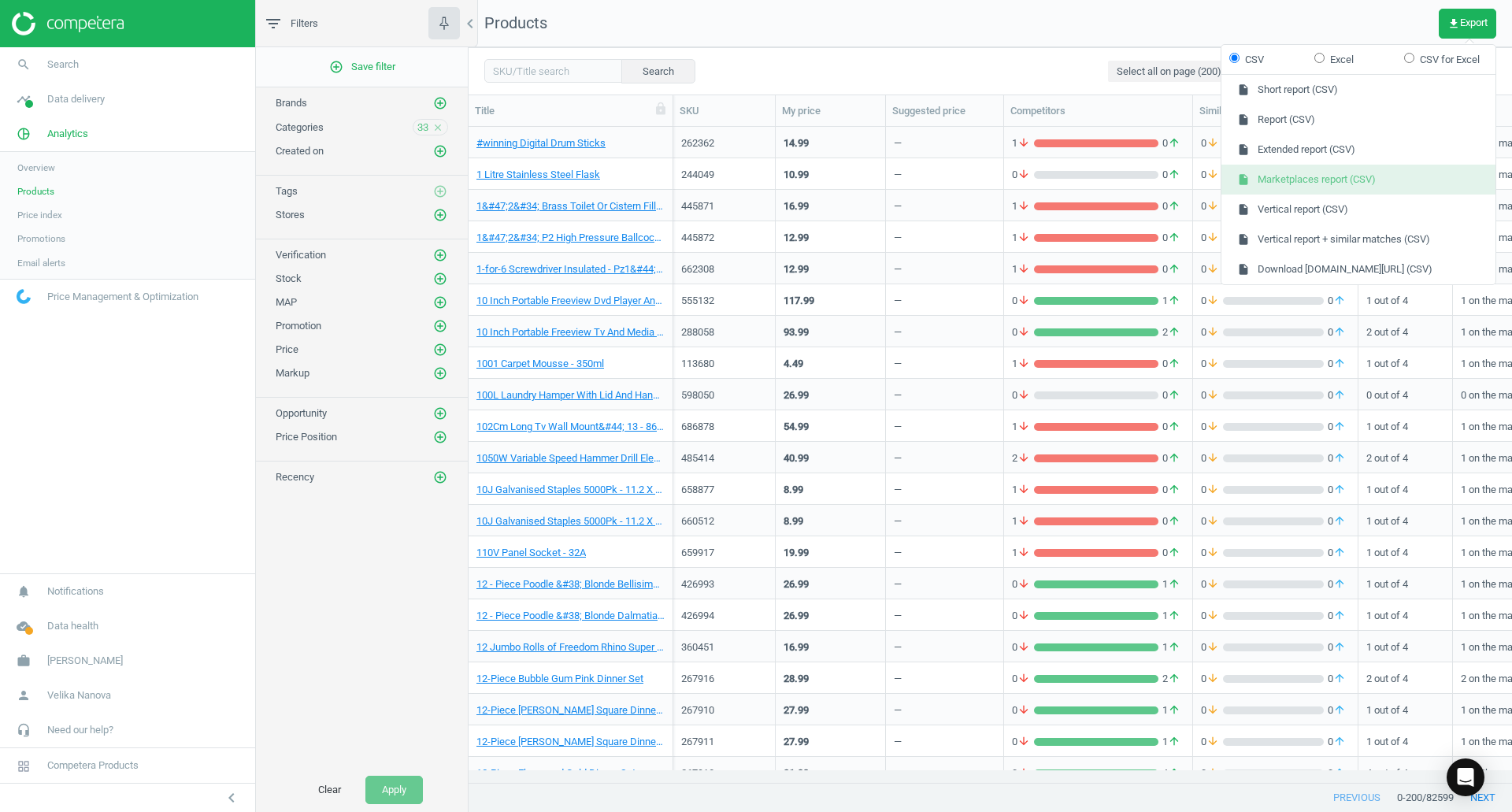
click at [1364, 187] on button "insert_drive_file Marketplaces report (CSV)" at bounding box center [1358, 179] width 274 height 30
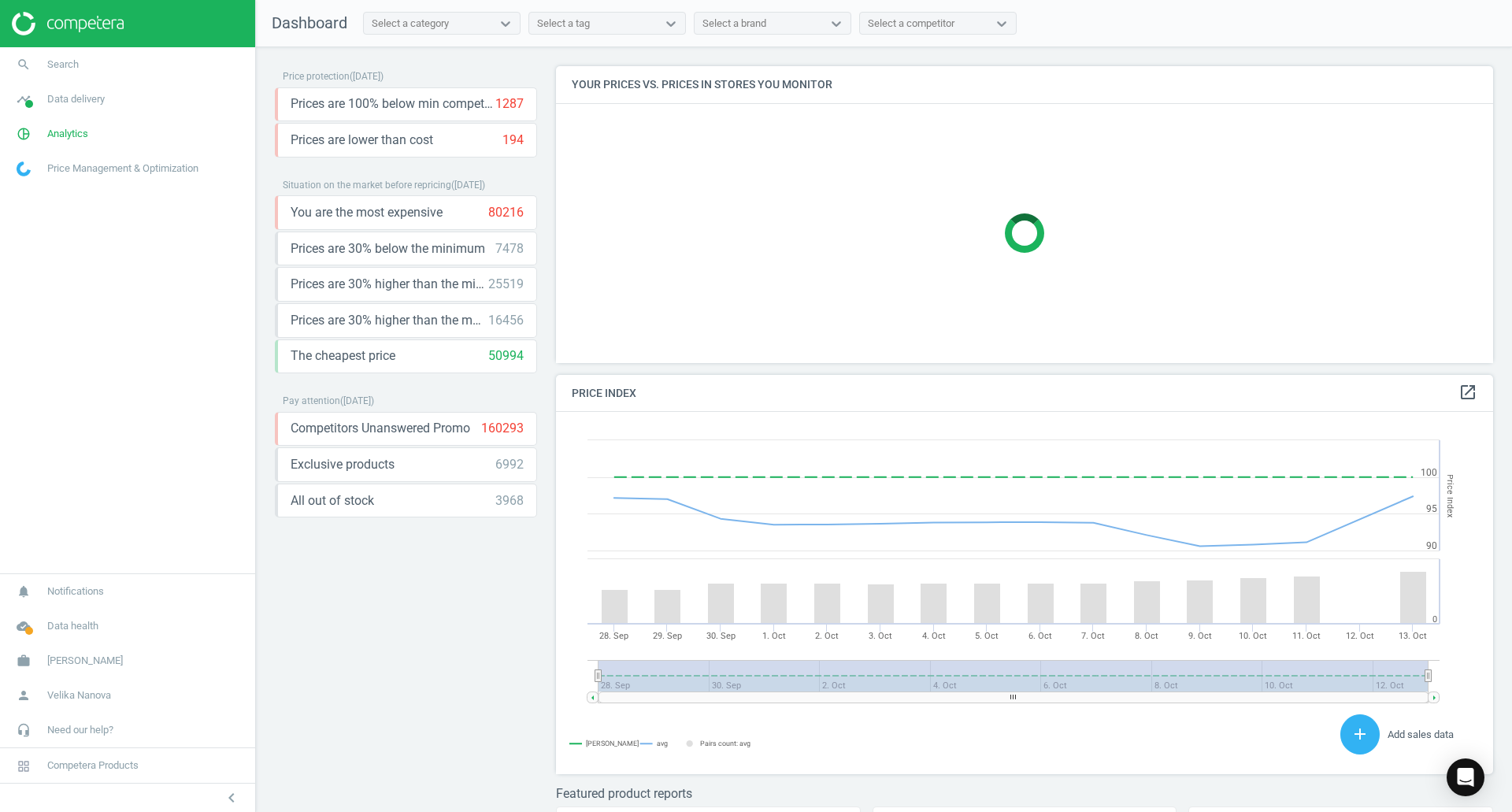
scroll to position [387, 949]
click at [67, 68] on span "Search" at bounding box center [63, 65] width 31 height 14
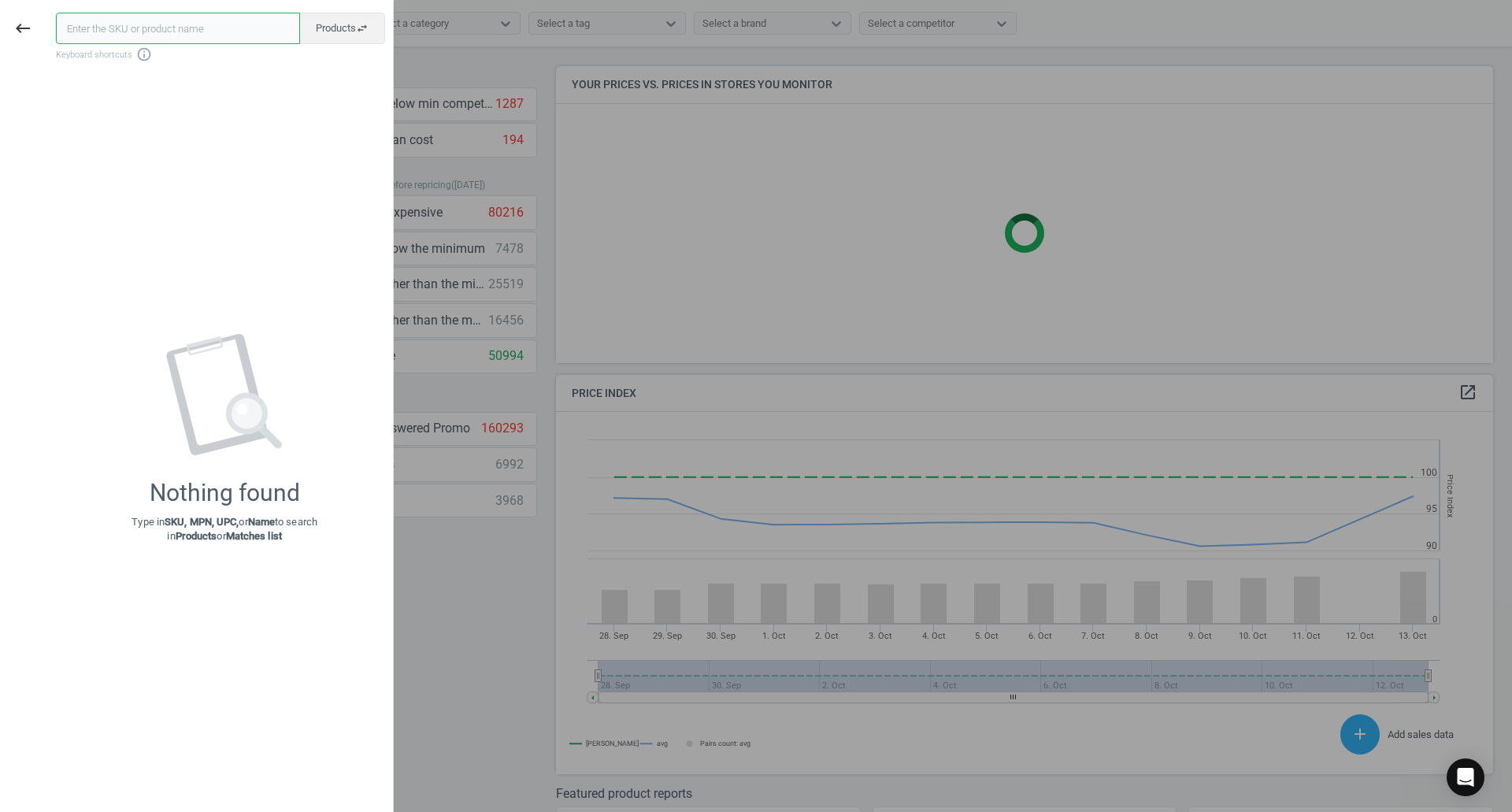
click at [168, 31] on input "text" at bounding box center [178, 28] width 244 height 31
paste input "700049"
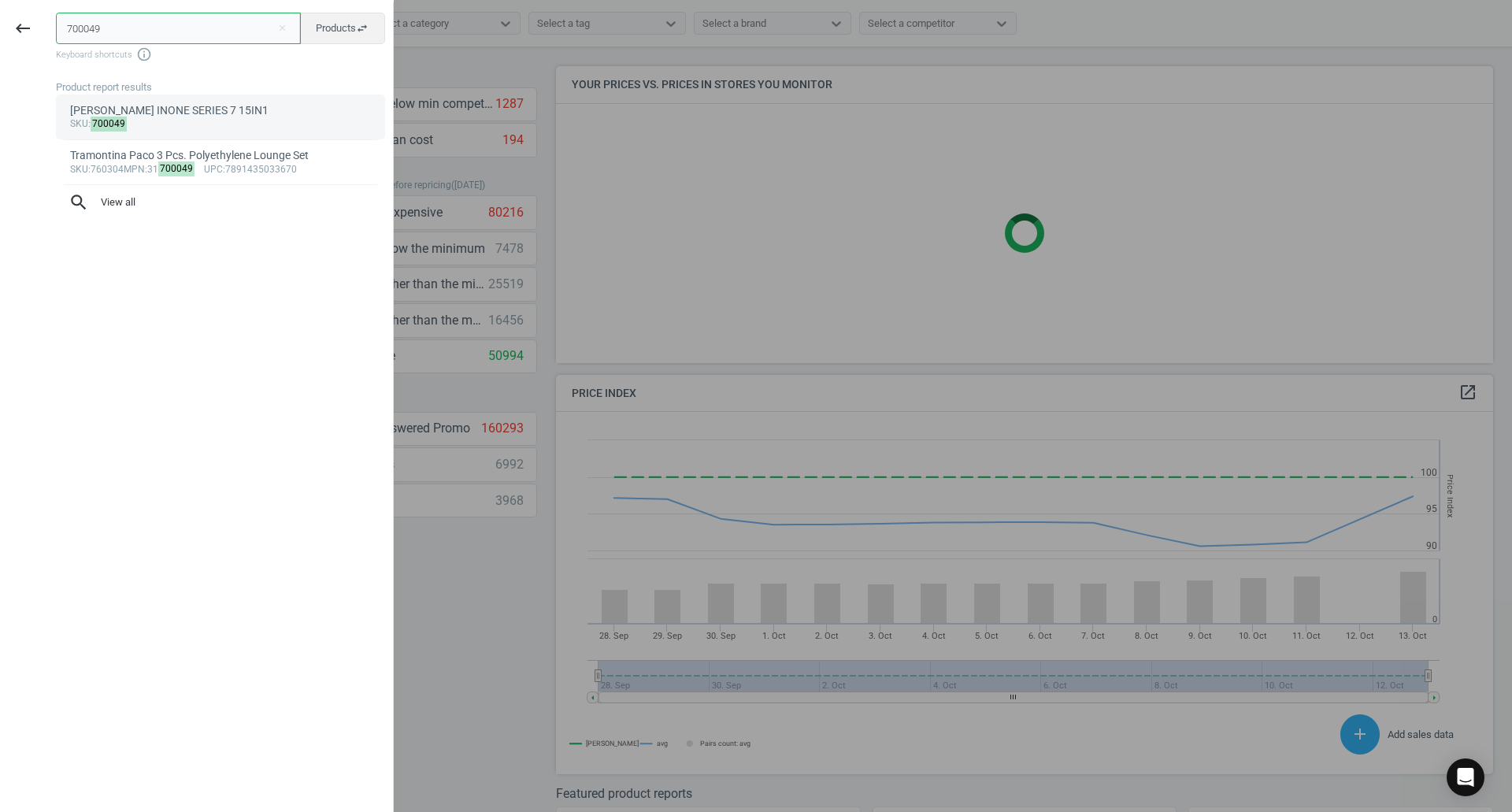
type input "700049"
click at [150, 123] on div "sku : 700049" at bounding box center [220, 124] width 301 height 13
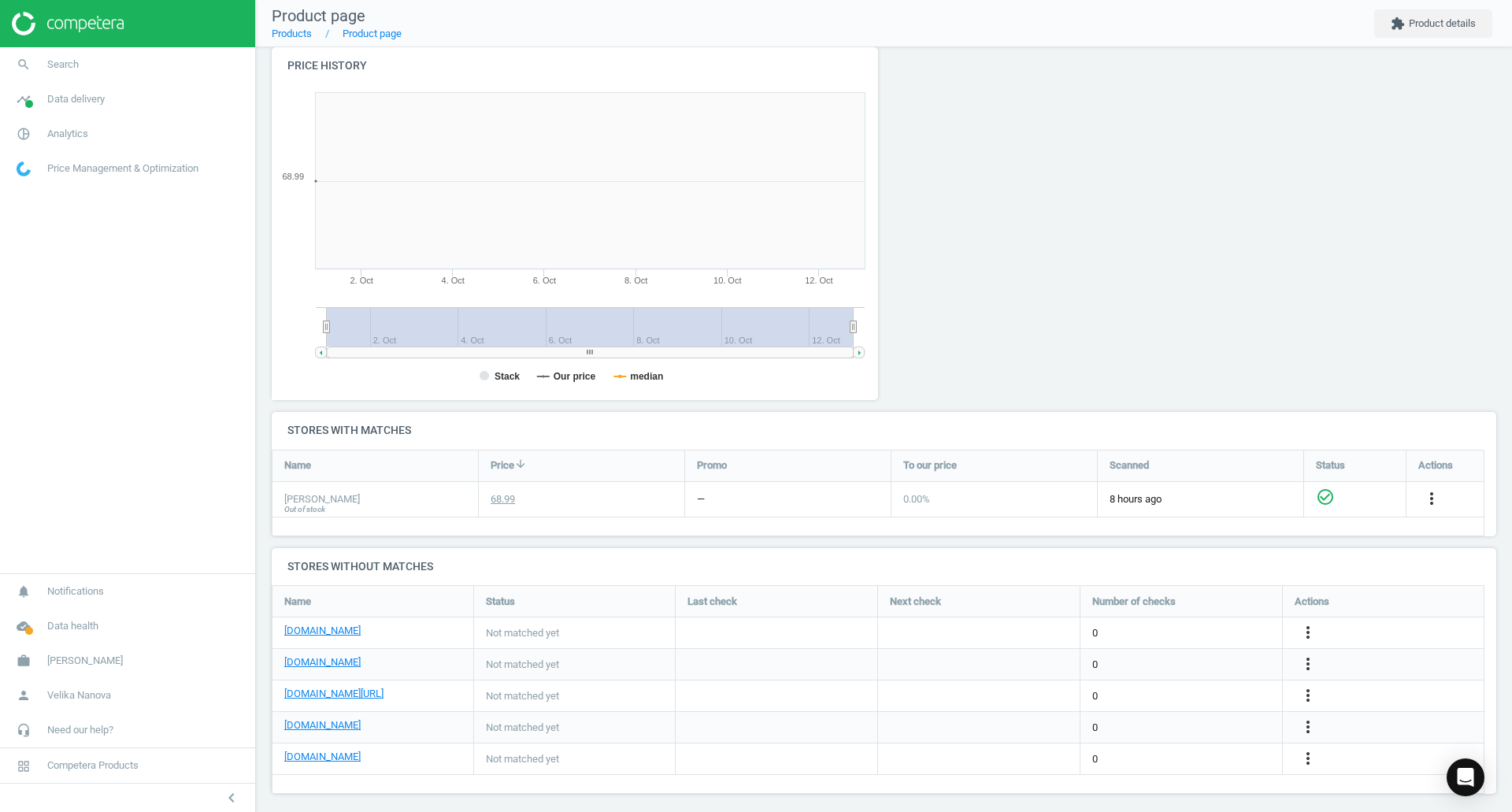
scroll to position [163, 0]
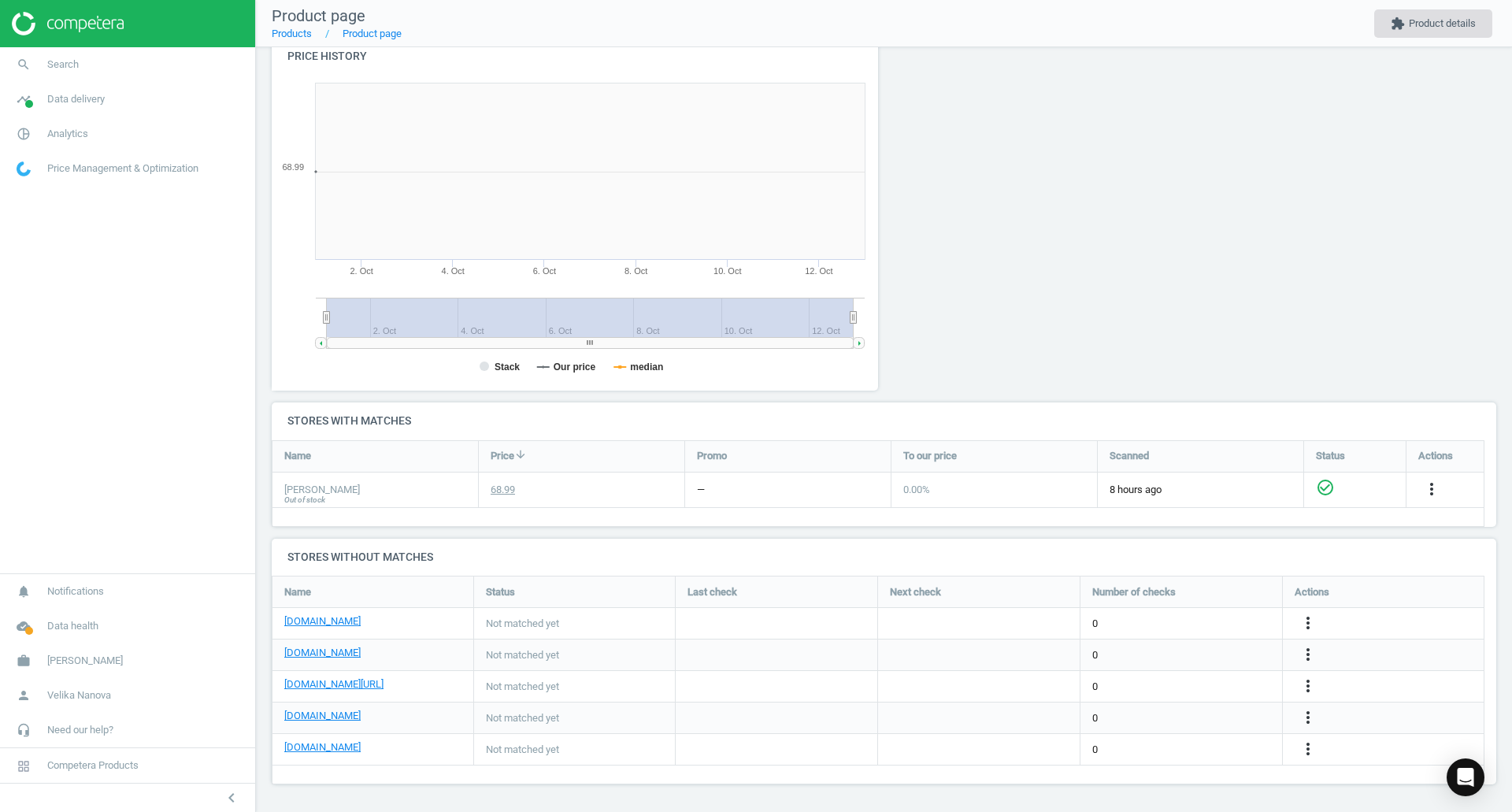
click at [1432, 26] on button "extension Product details" at bounding box center [1433, 23] width 118 height 28
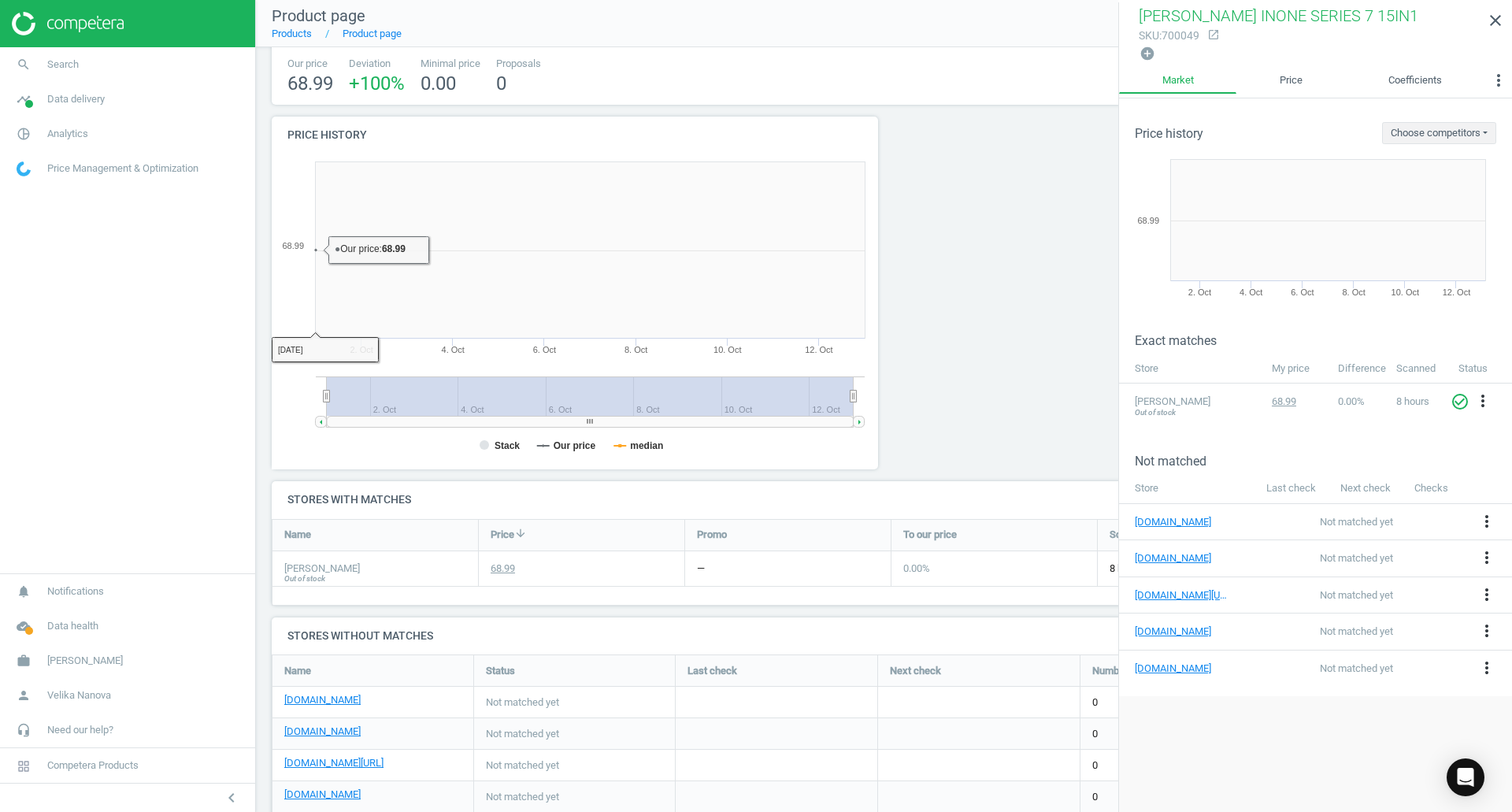
scroll to position [0, 0]
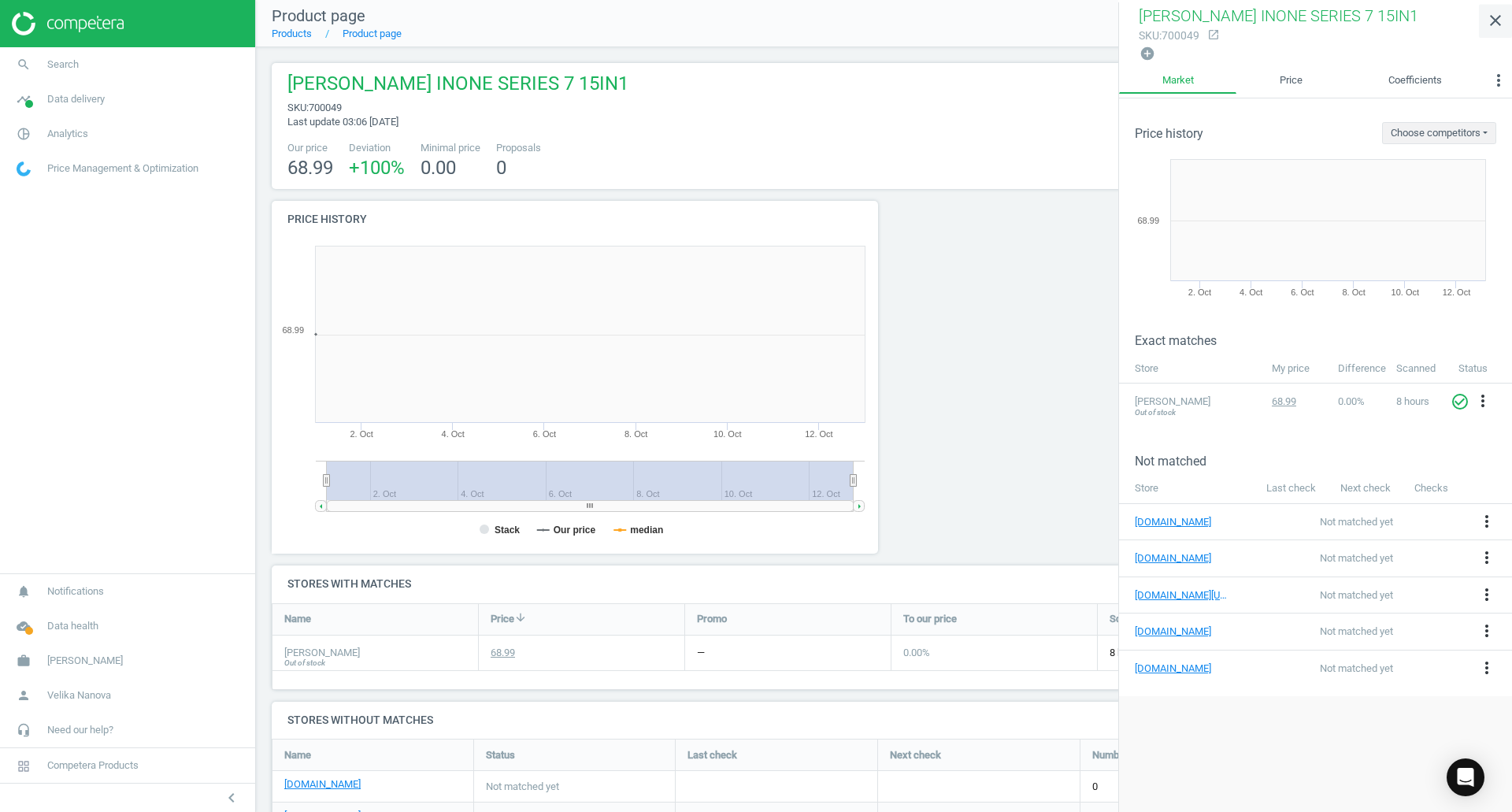
click at [1494, 27] on icon "close" at bounding box center [1495, 21] width 19 height 19
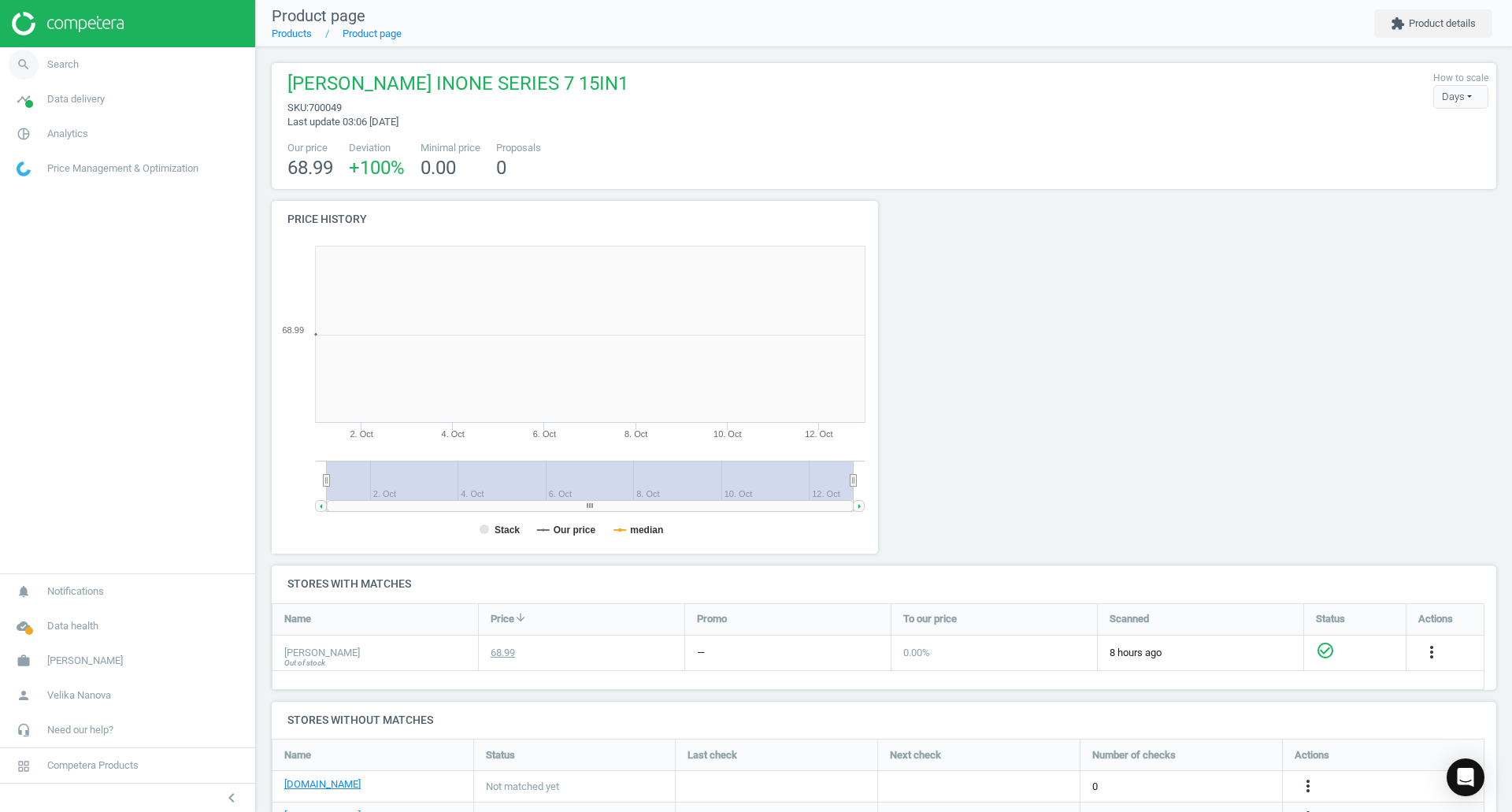
click at [110, 64] on link "search Search" at bounding box center [128, 65] width 255 height 35
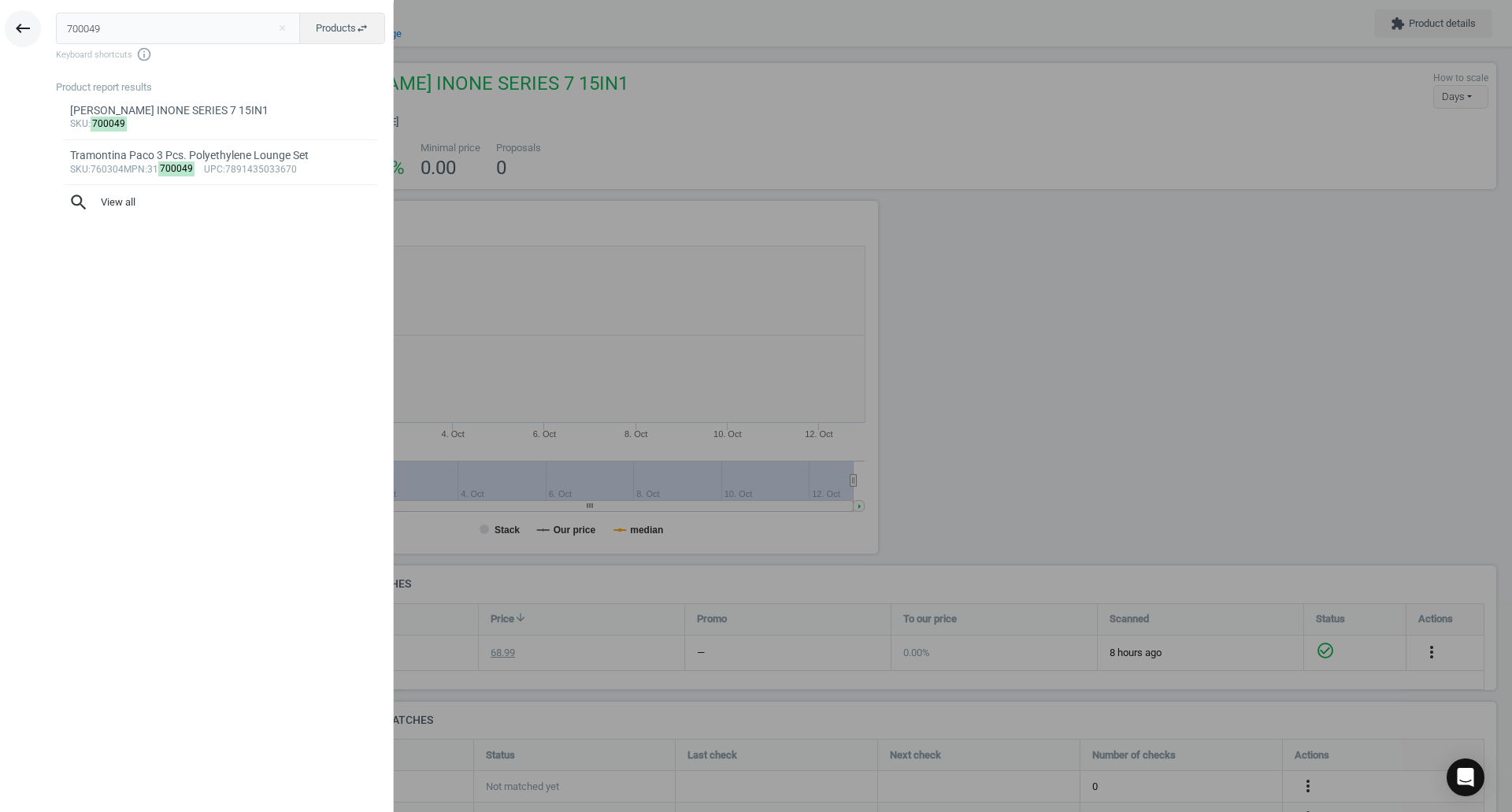
drag, startPoint x: 127, startPoint y: 33, endPoint x: 24, endPoint y: 26, distance: 103.2
click at [24, 26] on div "keyboard_backspace 700049 close Products swap_horiz Keyboard shortcuts info_out…" at bounding box center [197, 408] width 394 height 812
drag, startPoint x: 115, startPoint y: 28, endPoint x: 0, endPoint y: 27, distance: 115.0
click at [0, 27] on div "keyboard_backspace 700055 close Products swap_horiz Keyboard shortcuts info_out…" at bounding box center [197, 408] width 394 height 812
paste input "48"
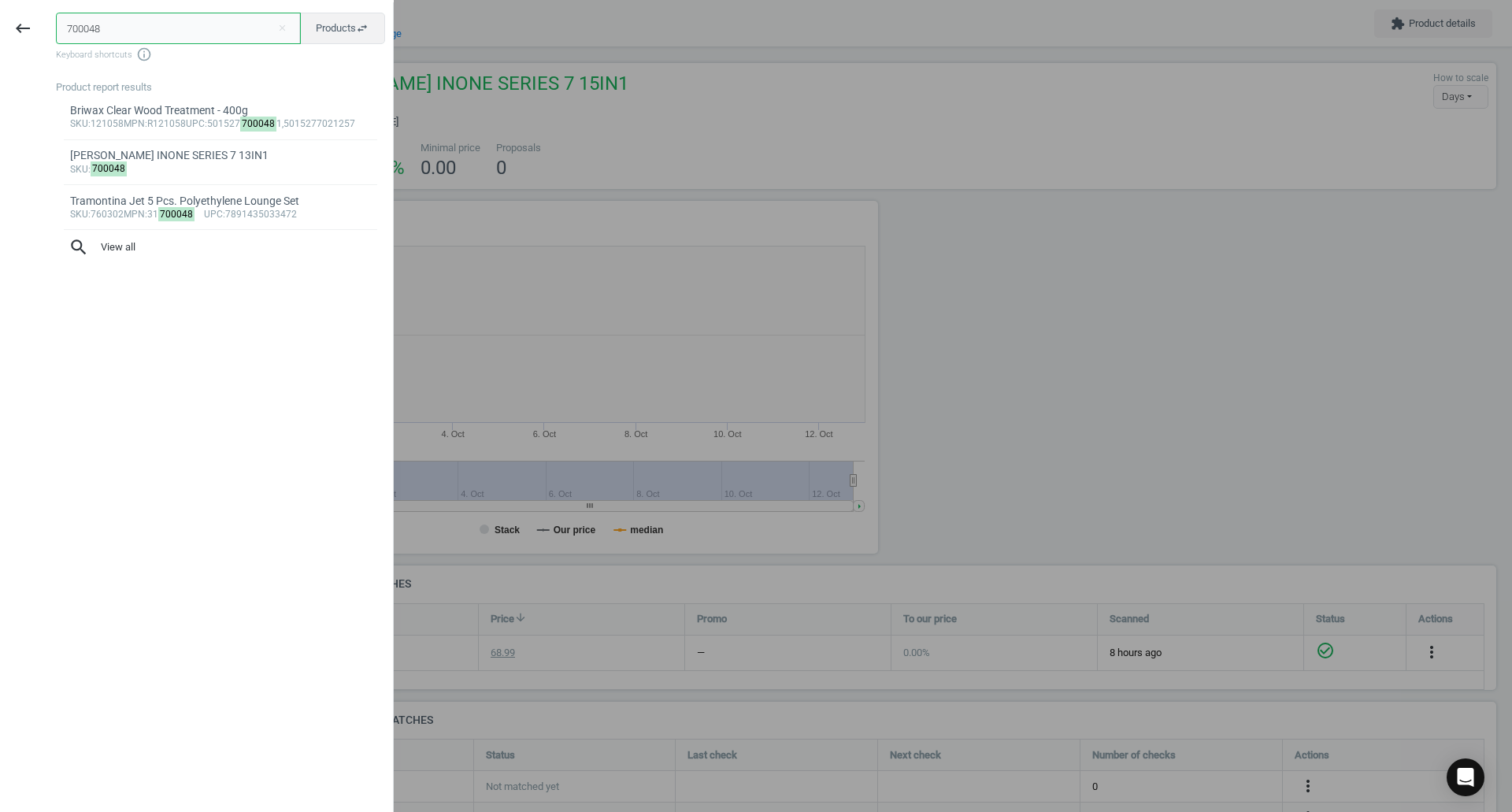
type input "700048"
click at [9, 26] on button "keyboard_backspace" at bounding box center [22, 28] width 36 height 37
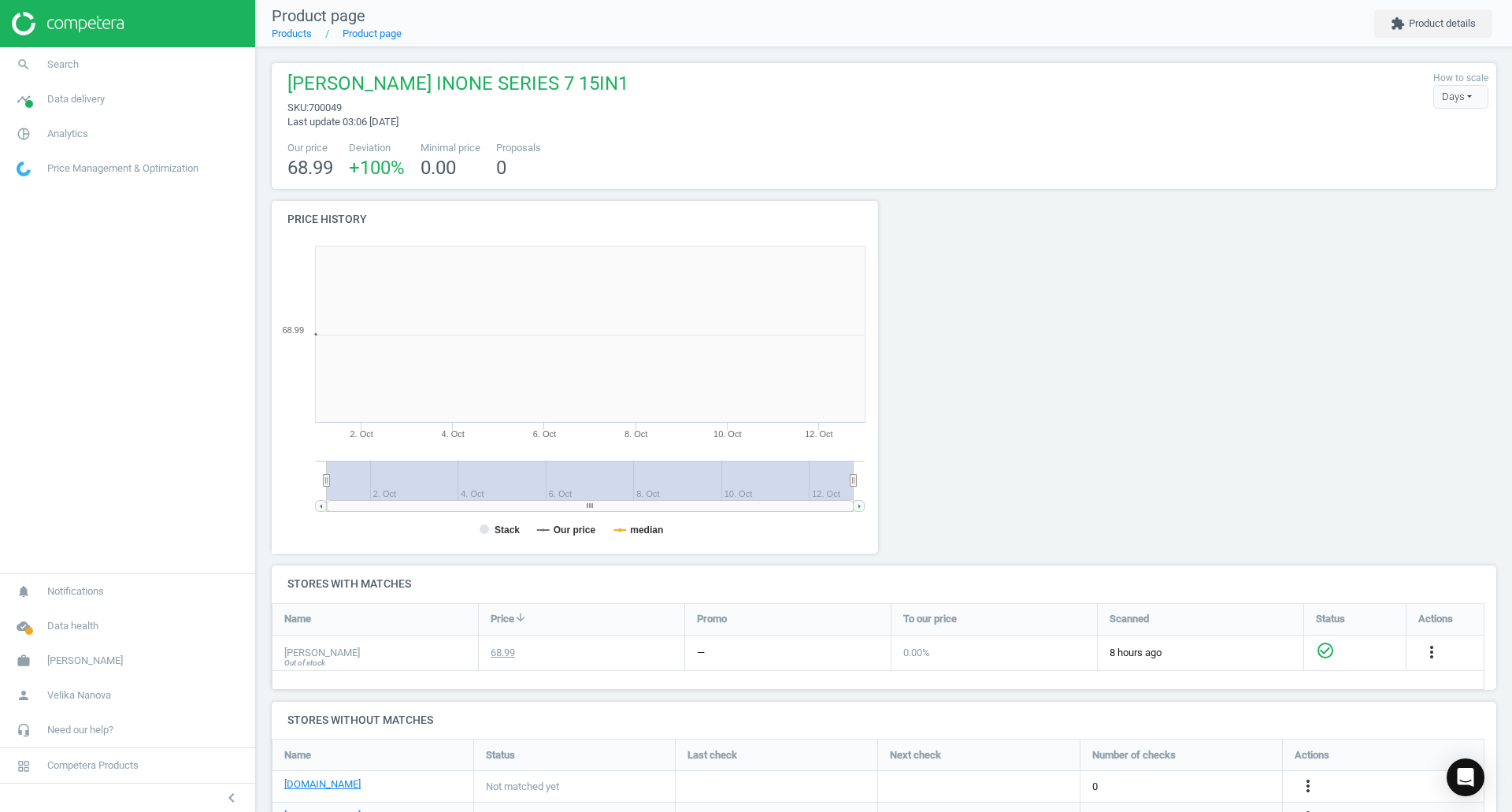
click at [31, 28] on img at bounding box center [68, 23] width 112 height 23
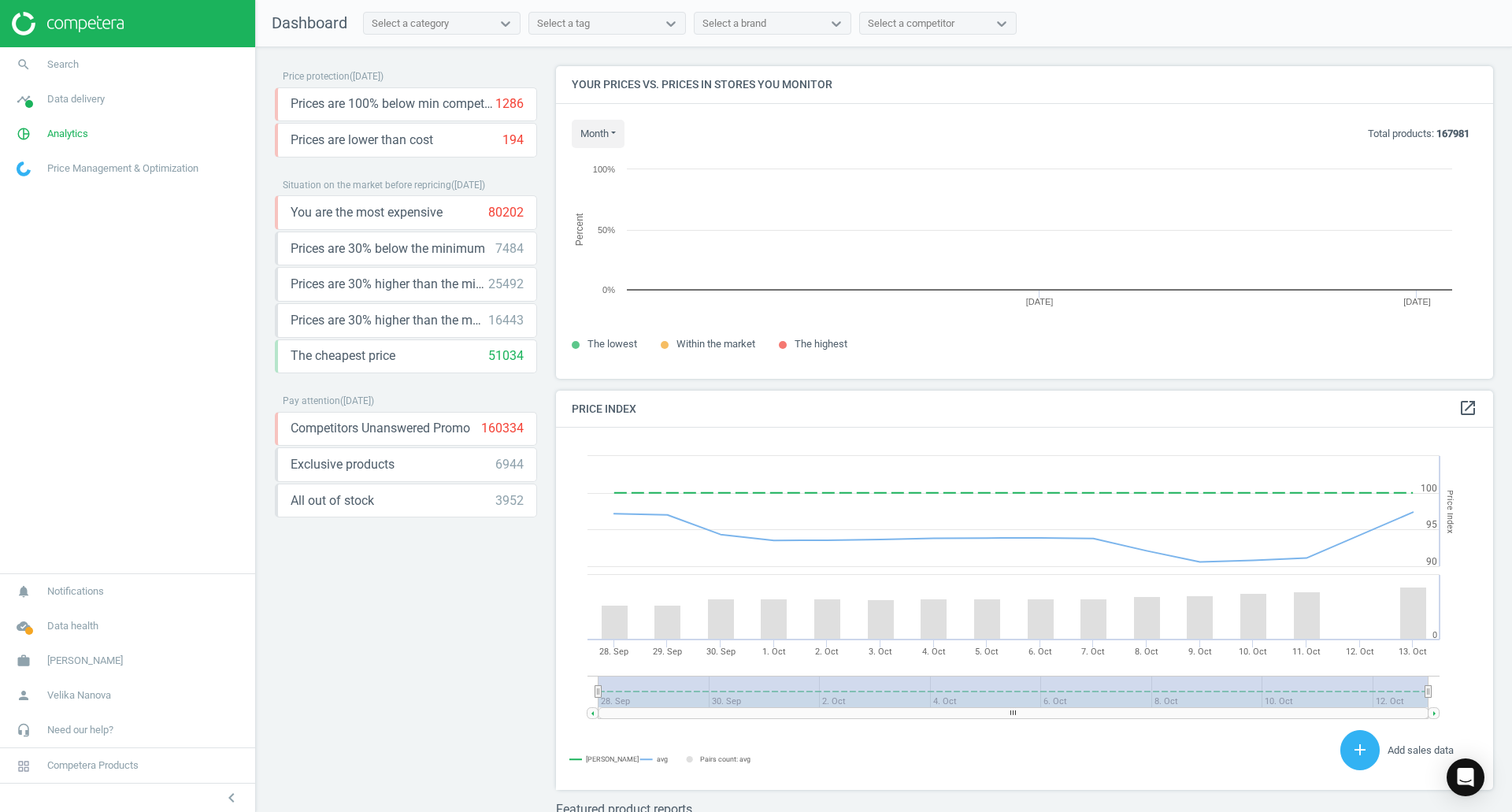
scroll to position [337, 949]
